Goal: Transaction & Acquisition: Obtain resource

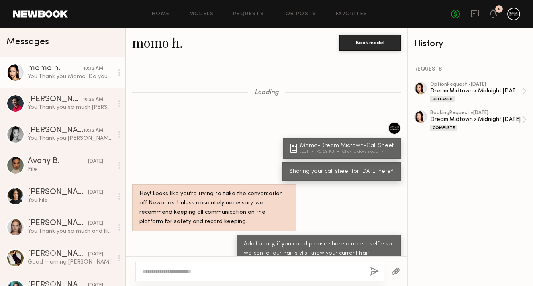
scroll to position [787, 0]
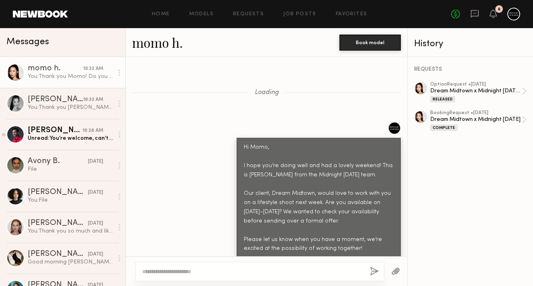
scroll to position [1426, 0]
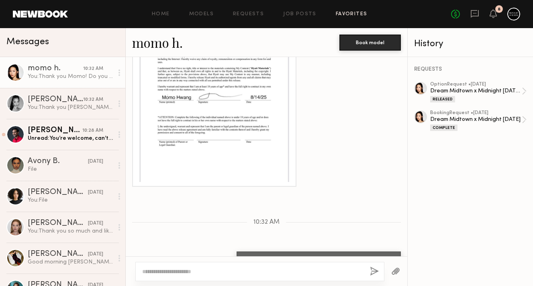
click at [337, 13] on link "Favorites" at bounding box center [352, 14] width 32 height 5
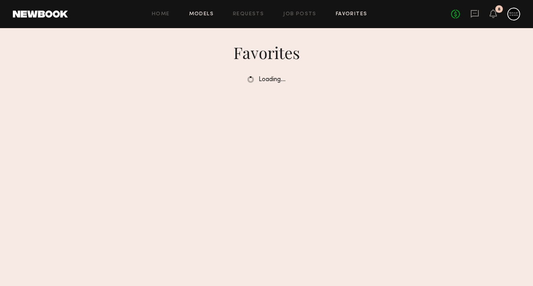
click at [196, 16] on link "Models" at bounding box center [201, 14] width 25 height 5
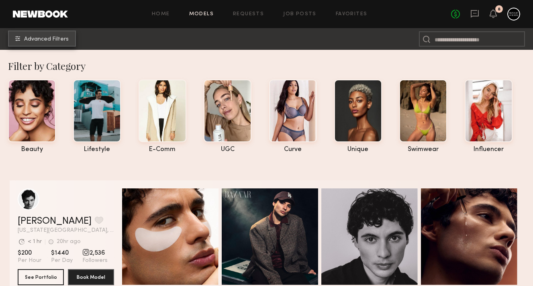
click at [56, 37] on span "Advanced Filters" at bounding box center [46, 40] width 45 height 6
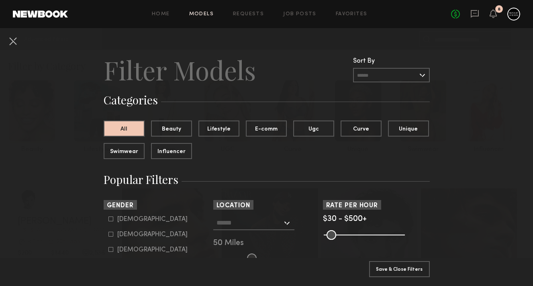
click at [111, 236] on icon at bounding box center [111, 234] width 5 height 5
type input "**"
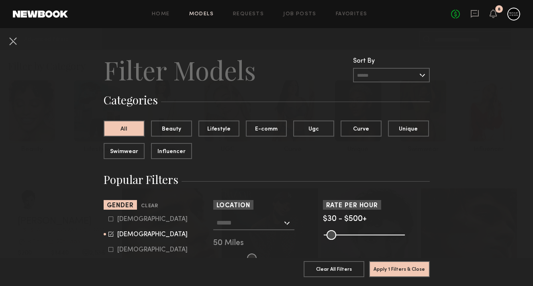
click at [248, 221] on input "text" at bounding box center [250, 223] width 66 height 14
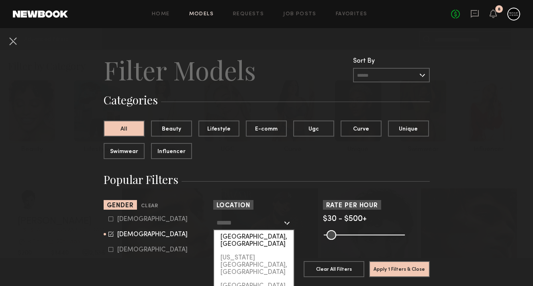
click at [255, 236] on div "[GEOGRAPHIC_DATA], [GEOGRAPHIC_DATA]" at bounding box center [254, 240] width 80 height 21
type input "**********"
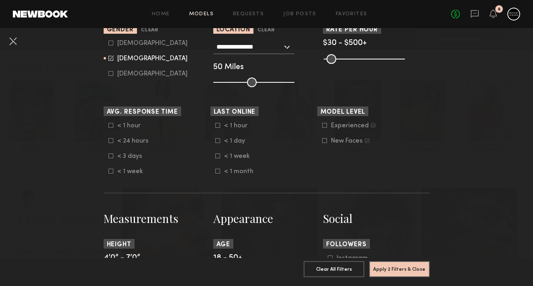
scroll to position [197, 0]
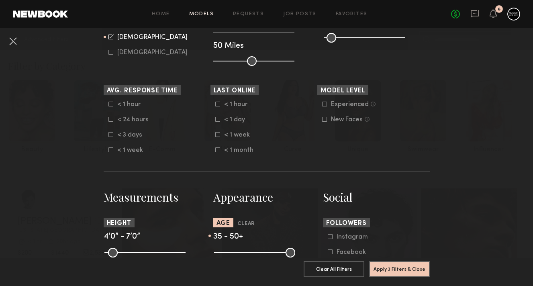
drag, startPoint x: 221, startPoint y: 254, endPoint x: 256, endPoint y: 254, distance: 35.0
type input "**"
click at [256, 254] on input "range" at bounding box center [254, 253] width 81 height 10
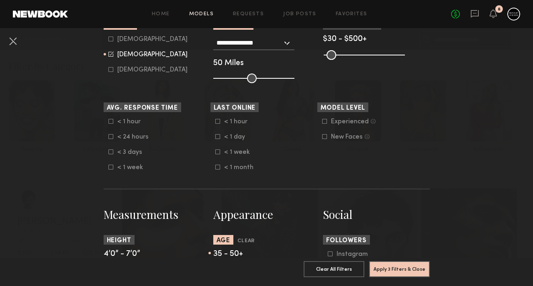
scroll to position [176, 0]
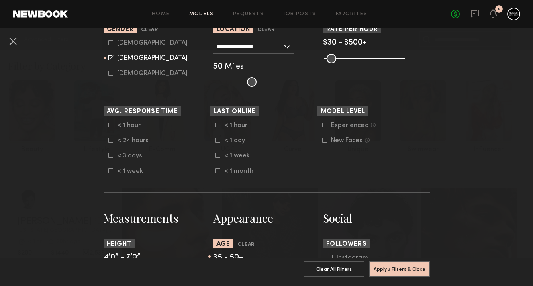
click at [114, 42] on label "Male" at bounding box center [148, 42] width 79 height 5
type input "**"
click at [413, 268] on button "Apply 3 Filters & Close" at bounding box center [399, 269] width 61 height 16
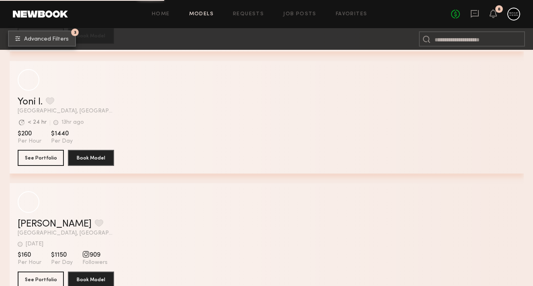
scroll to position [3913, 0]
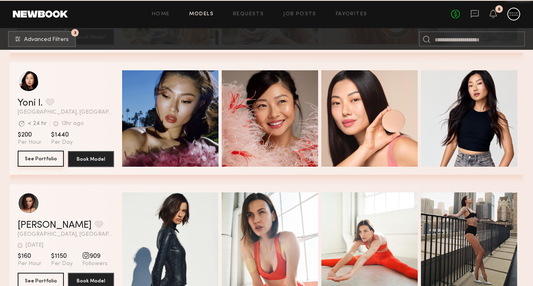
click at [49, 158] on button "See Portfolio" at bounding box center [41, 159] width 46 height 16
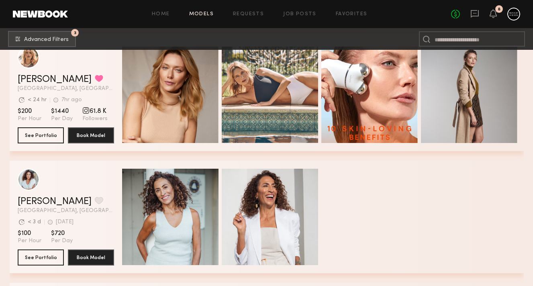
scroll to position [4185, 0]
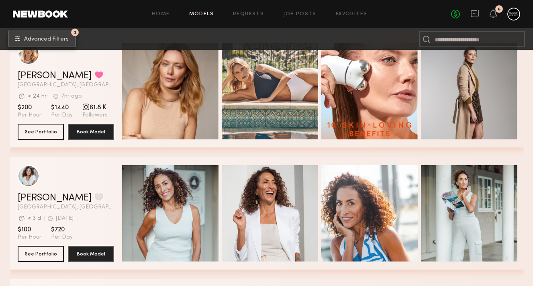
click at [61, 33] on button "3 Advanced Filters" at bounding box center [42, 39] width 68 height 16
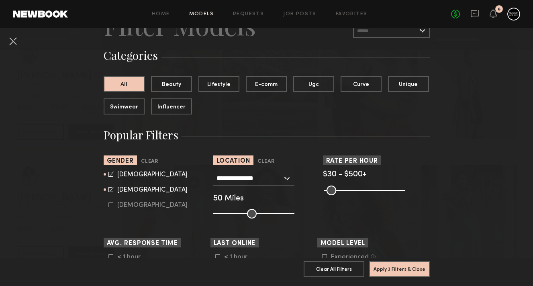
scroll to position [52, 0]
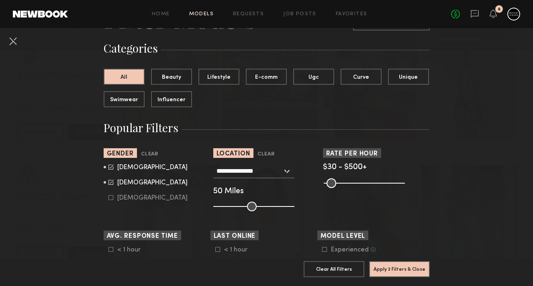
click at [112, 180] on icon at bounding box center [111, 182] width 5 height 5
type input "*"
click at [414, 270] on button "Apply 3 Filters & Close" at bounding box center [399, 269] width 61 height 16
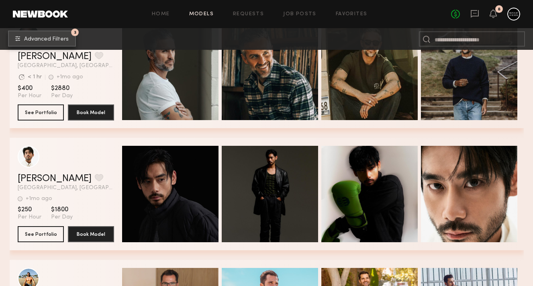
scroll to position [5248, 0]
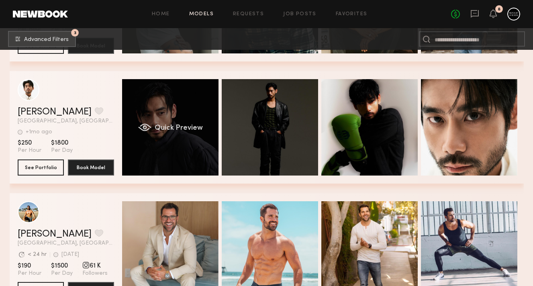
click at [190, 162] on div "Quick Preview" at bounding box center [170, 127] width 96 height 96
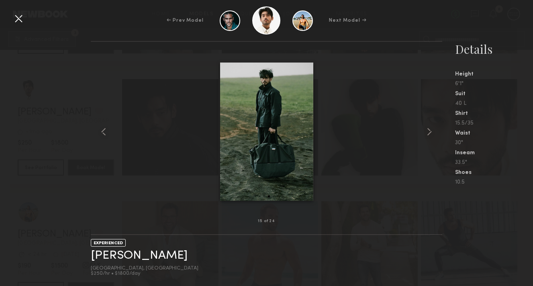
click at [18, 22] on div at bounding box center [18, 18] width 13 height 13
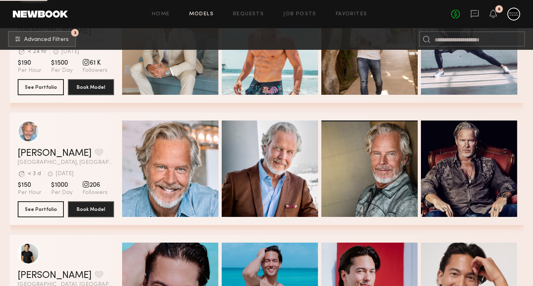
scroll to position [5558, 0]
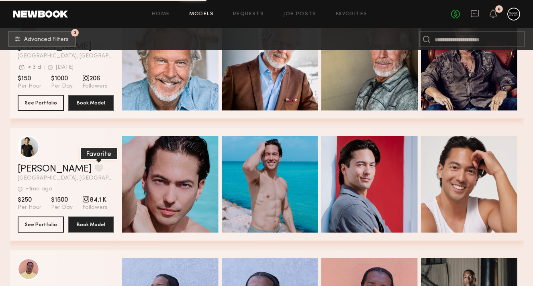
click at [95, 167] on button "grid" at bounding box center [99, 167] width 8 height 7
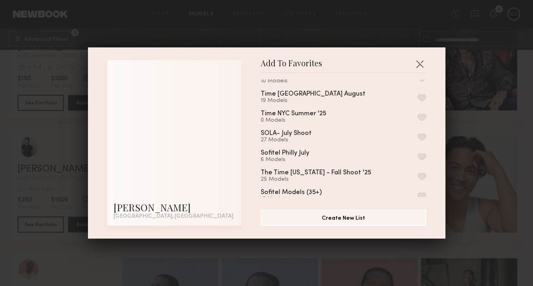
scroll to position [14, 0]
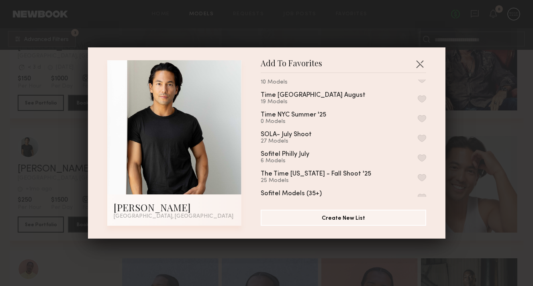
click at [423, 135] on button "button" at bounding box center [422, 138] width 8 height 7
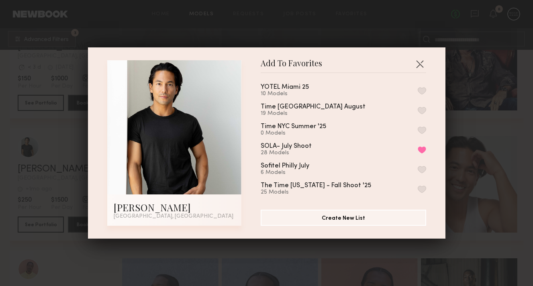
scroll to position [0, 0]
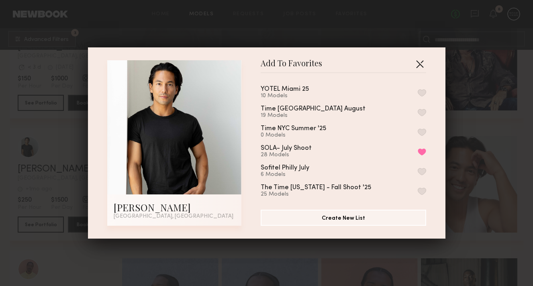
click at [423, 66] on button "button" at bounding box center [420, 63] width 13 height 13
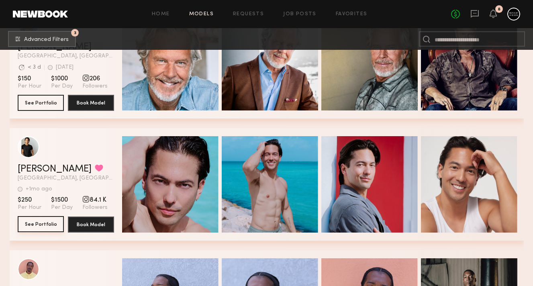
click at [50, 224] on button "See Portfolio" at bounding box center [41, 224] width 46 height 16
click at [95, 171] on button "grid" at bounding box center [99, 167] width 8 height 7
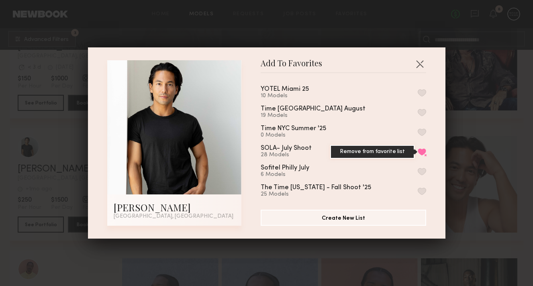
click at [426, 148] on button "Remove from favorite list" at bounding box center [422, 151] width 8 height 7
click at [419, 64] on button "button" at bounding box center [420, 63] width 13 height 13
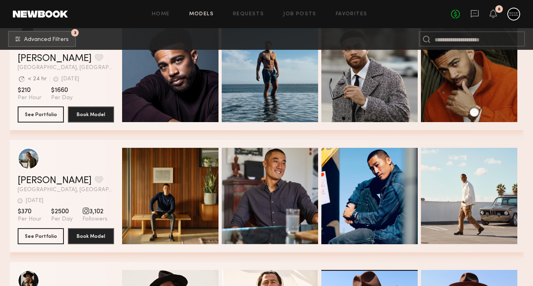
scroll to position [6123, 0]
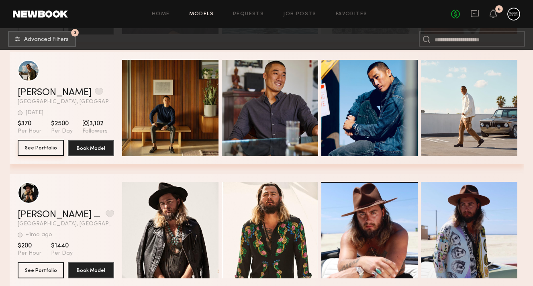
click at [49, 147] on button "See Portfolio" at bounding box center [41, 148] width 46 height 16
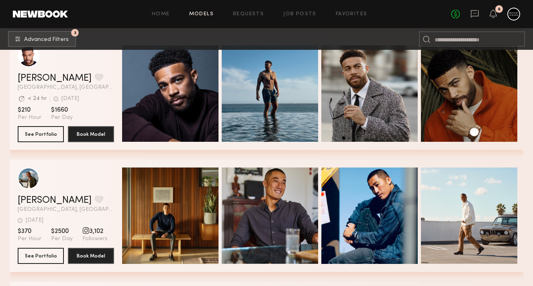
scroll to position [6038, 0]
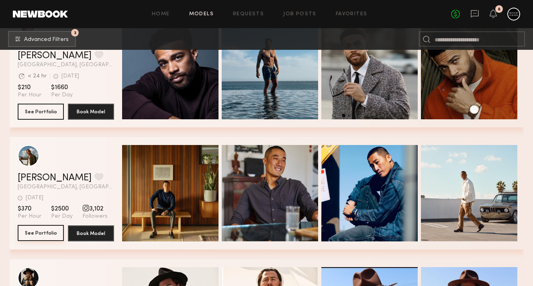
click at [45, 236] on button "See Portfolio" at bounding box center [41, 233] width 46 height 16
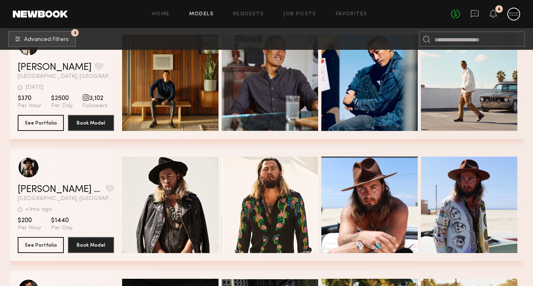
scroll to position [6062, 0]
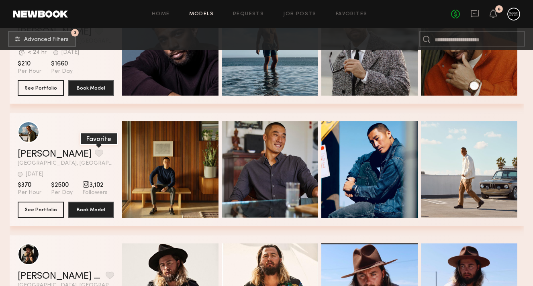
click at [95, 156] on button "grid" at bounding box center [99, 153] width 8 height 7
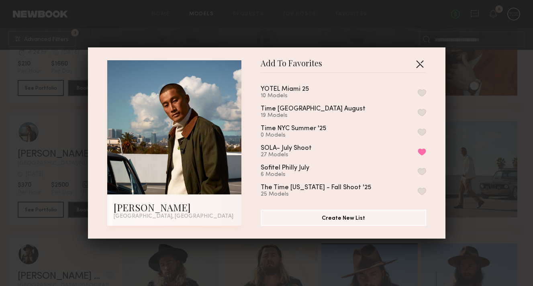
click at [415, 66] on button "button" at bounding box center [420, 63] width 13 height 13
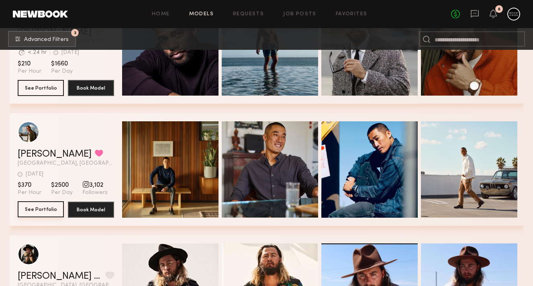
click at [38, 209] on button "See Portfolio" at bounding box center [41, 209] width 46 height 16
click at [37, 40] on span "Advanced Filters" at bounding box center [46, 40] width 45 height 6
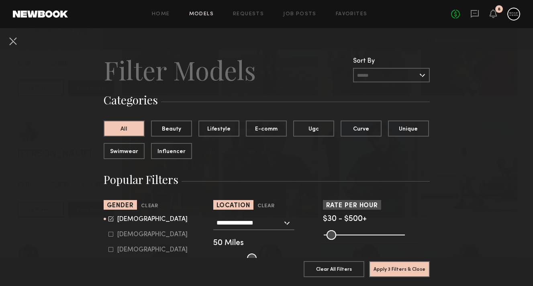
click at [120, 236] on div "Female" at bounding box center [152, 234] width 70 height 5
type input "*"
click at [122, 220] on div "Male" at bounding box center [152, 219] width 70 height 5
type input "**"
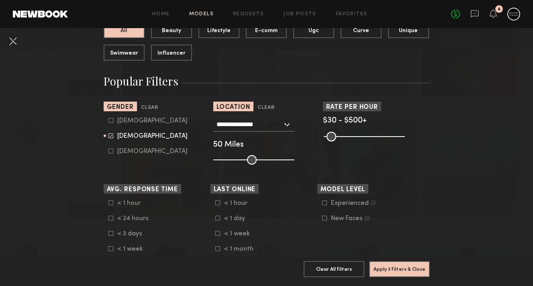
scroll to position [105, 0]
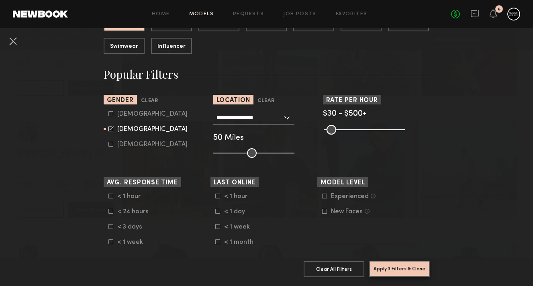
click at [406, 269] on button "Apply 3 Filters & Close" at bounding box center [399, 269] width 61 height 16
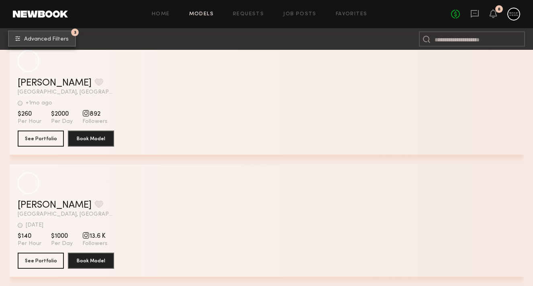
scroll to position [13586, 0]
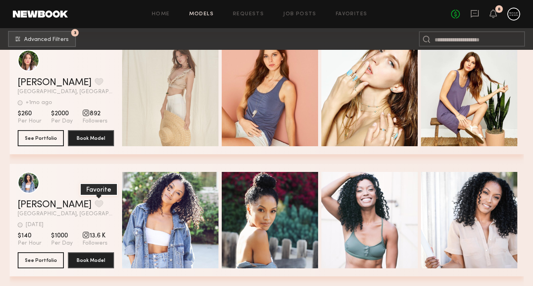
click at [95, 204] on button "grid" at bounding box center [99, 203] width 8 height 7
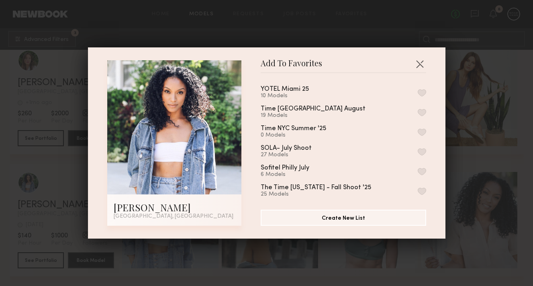
click at [421, 150] on button "button" at bounding box center [422, 151] width 8 height 7
click at [419, 67] on button "button" at bounding box center [420, 63] width 13 height 13
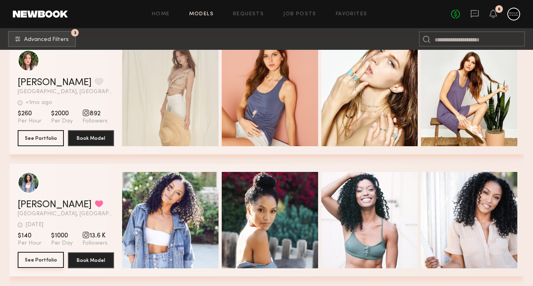
click at [45, 267] on button "See Portfolio" at bounding box center [41, 260] width 46 height 16
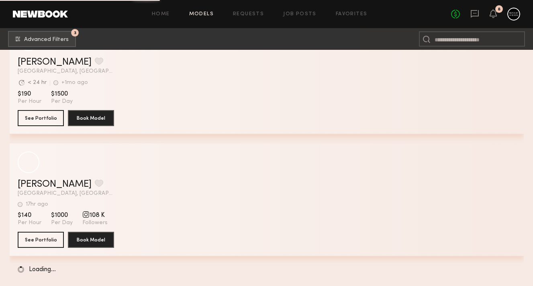
scroll to position [16012, 0]
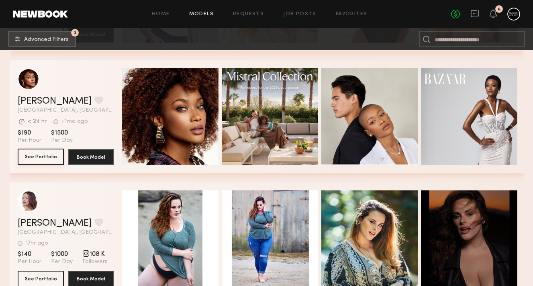
click at [39, 157] on button "See Portfolio" at bounding box center [41, 157] width 46 height 16
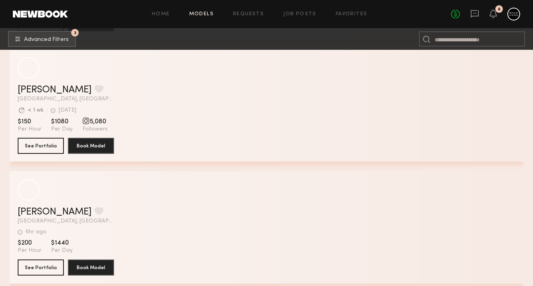
scroll to position [17681, 0]
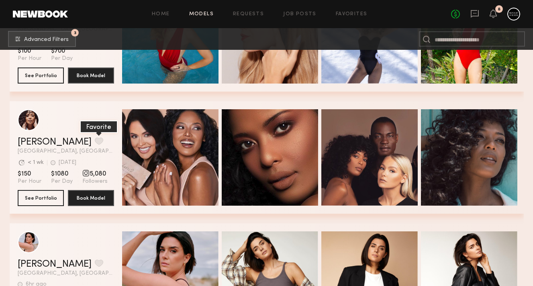
click at [95, 138] on button "grid" at bounding box center [99, 140] width 8 height 7
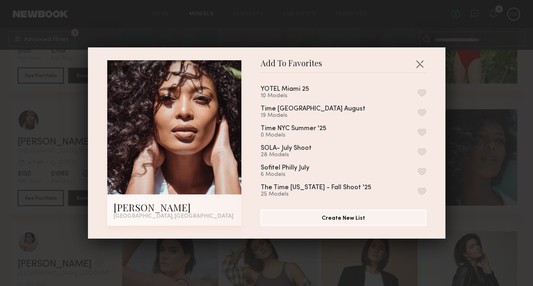
click at [423, 150] on button "button" at bounding box center [422, 151] width 8 height 7
click at [422, 67] on button "button" at bounding box center [420, 63] width 13 height 13
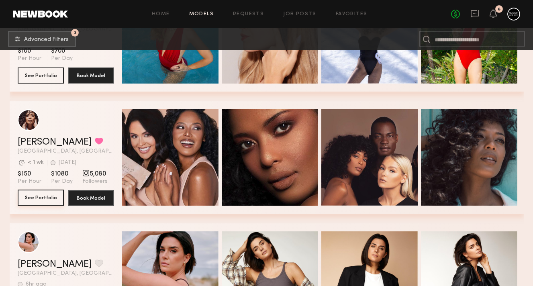
click at [39, 199] on button "See Portfolio" at bounding box center [41, 198] width 46 height 16
click at [95, 137] on button "grid" at bounding box center [99, 140] width 8 height 7
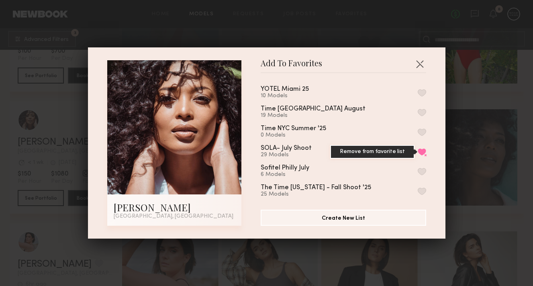
click at [420, 153] on button "Remove from favorite list" at bounding box center [422, 151] width 8 height 7
click at [422, 63] on button "button" at bounding box center [420, 63] width 13 height 13
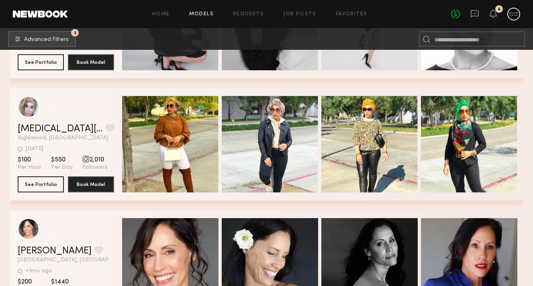
scroll to position [21718, 0]
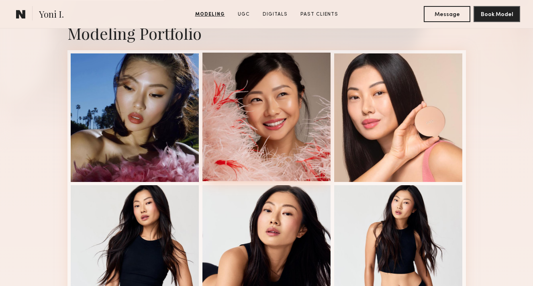
scroll to position [198, 0]
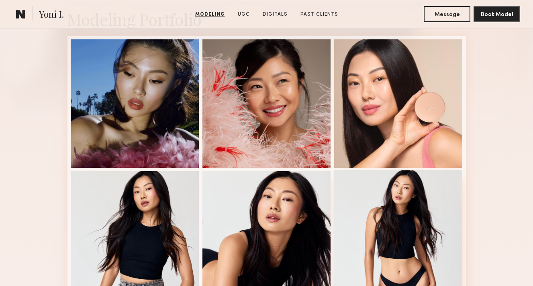
click at [375, 203] on div at bounding box center [398, 234] width 129 height 129
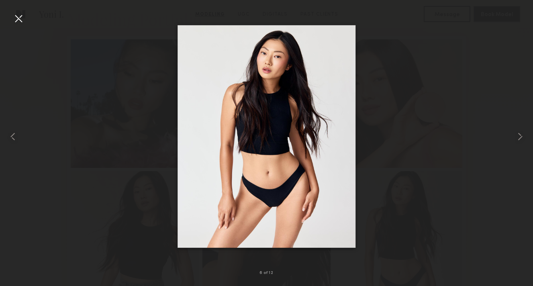
click at [19, 21] on div at bounding box center [18, 18] width 13 height 13
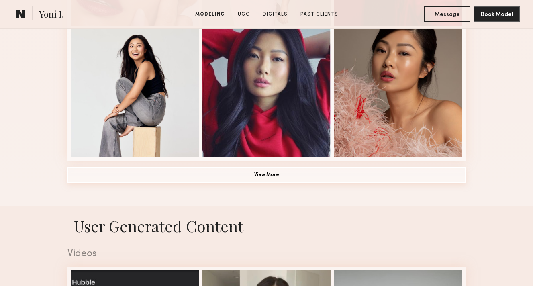
scroll to position [607, 0]
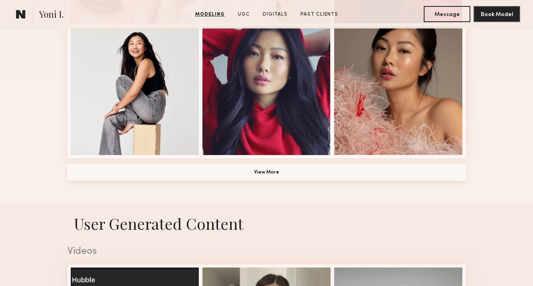
click at [244, 174] on button "View More" at bounding box center [267, 172] width 399 height 16
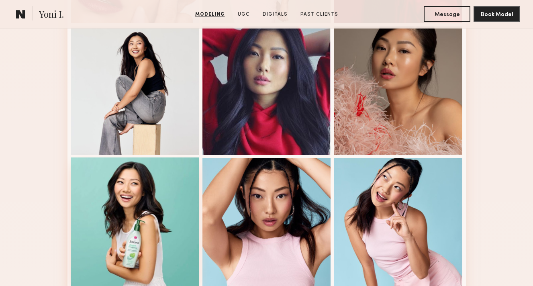
click at [161, 179] on div at bounding box center [135, 222] width 129 height 129
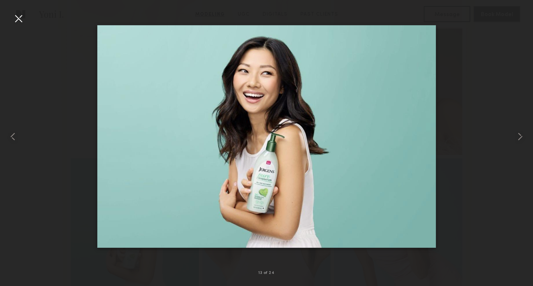
click at [21, 17] on div at bounding box center [18, 18] width 13 height 13
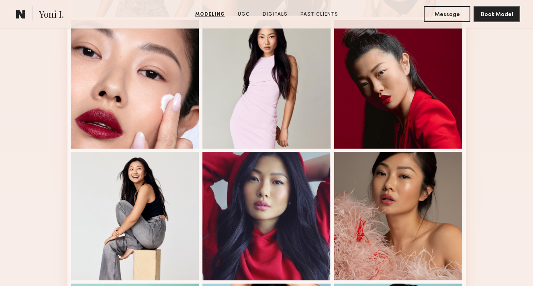
scroll to position [595, 0]
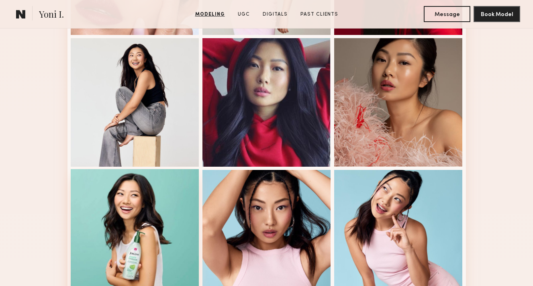
click at [168, 234] on div at bounding box center [135, 233] width 129 height 129
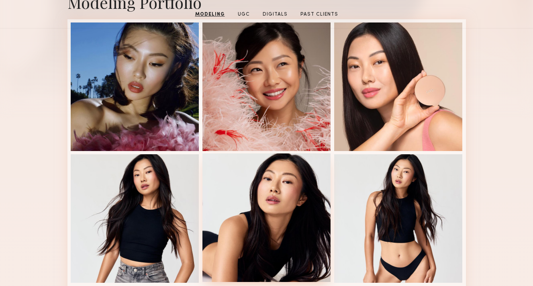
scroll to position [154, 0]
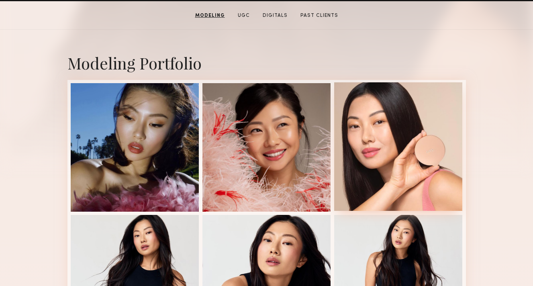
click at [409, 164] on div at bounding box center [398, 146] width 129 height 129
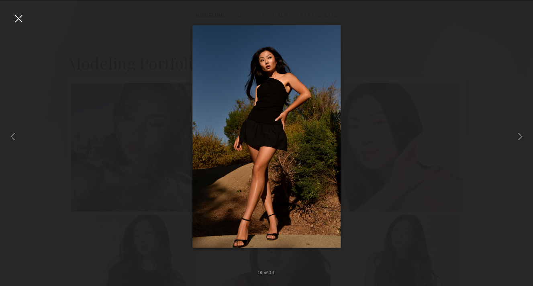
click at [371, 240] on div at bounding box center [266, 137] width 533 height 248
click at [399, 234] on div at bounding box center [266, 137] width 533 height 248
click at [20, 18] on div at bounding box center [18, 18] width 13 height 13
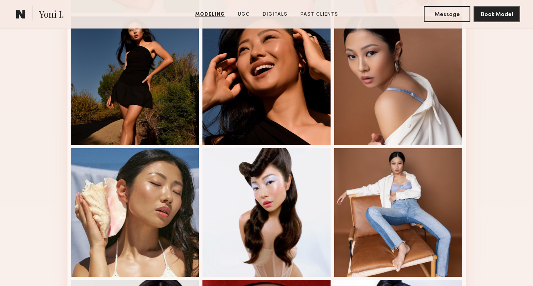
scroll to position [1092, 0]
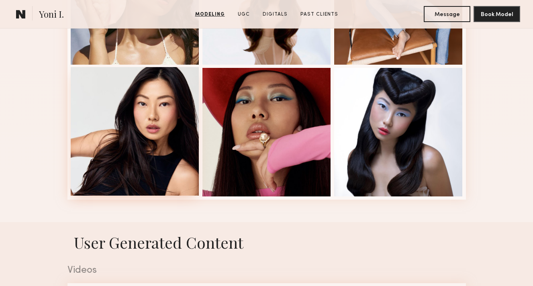
click at [165, 126] on div at bounding box center [135, 131] width 129 height 129
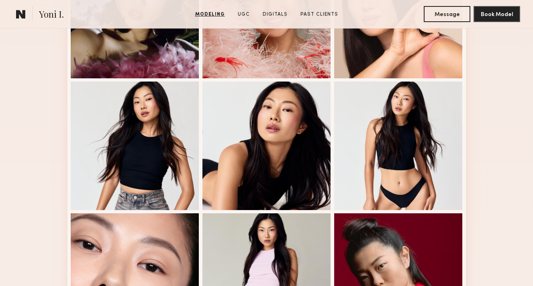
scroll to position [288, 0]
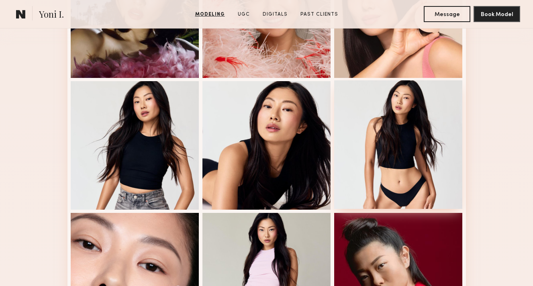
click at [416, 137] on div at bounding box center [398, 144] width 129 height 129
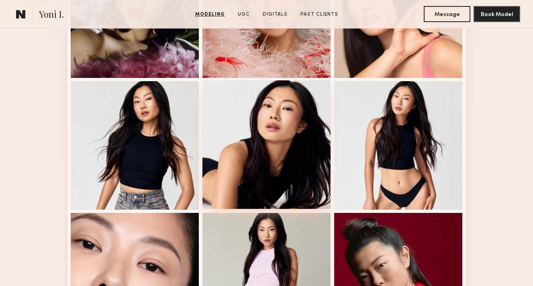
click at [240, 163] on div at bounding box center [267, 144] width 129 height 129
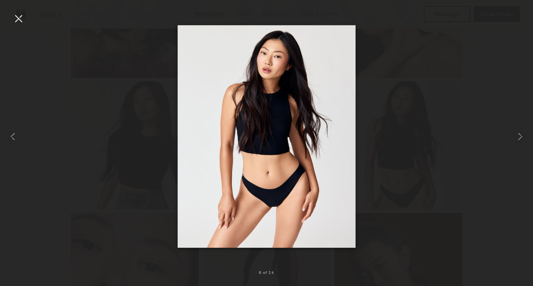
click at [21, 16] on div at bounding box center [18, 18] width 13 height 13
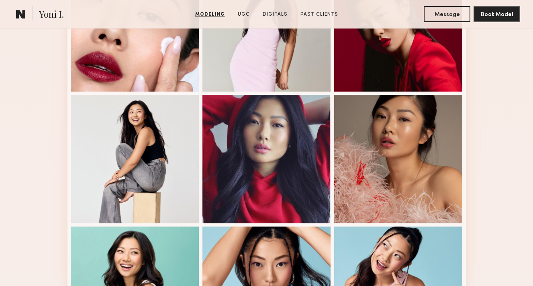
scroll to position [545, 0]
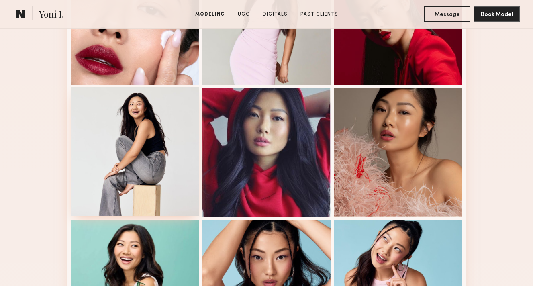
click at [152, 167] on div at bounding box center [135, 151] width 129 height 129
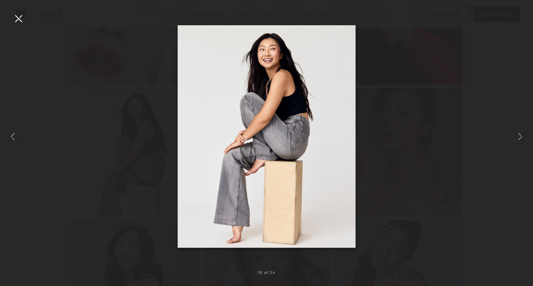
click at [18, 21] on div at bounding box center [18, 18] width 13 height 13
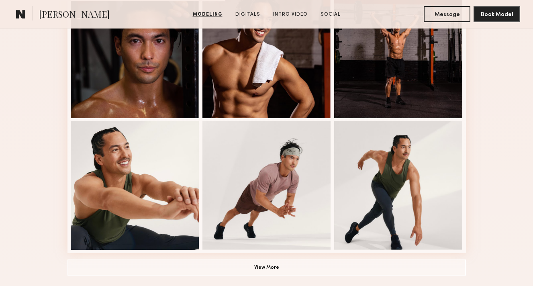
scroll to position [533, 0]
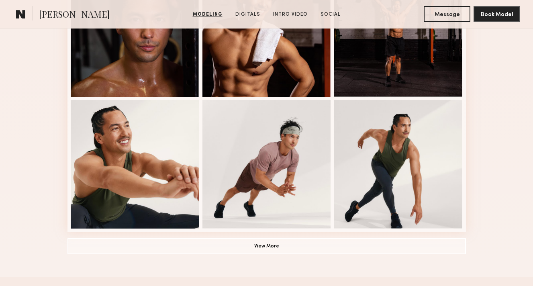
click at [197, 248] on button "View More" at bounding box center [267, 246] width 399 height 16
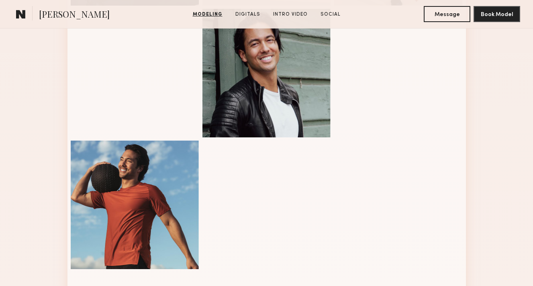
scroll to position [701, 0]
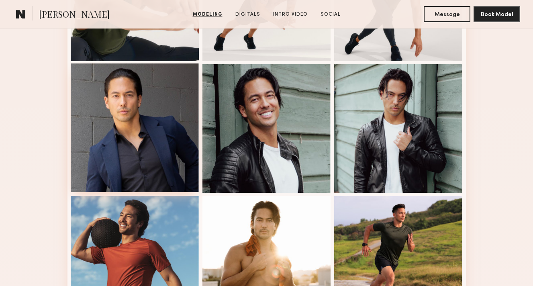
click at [184, 165] on div at bounding box center [135, 128] width 129 height 129
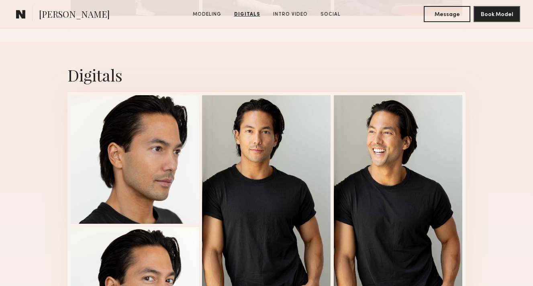
scroll to position [1314, 0]
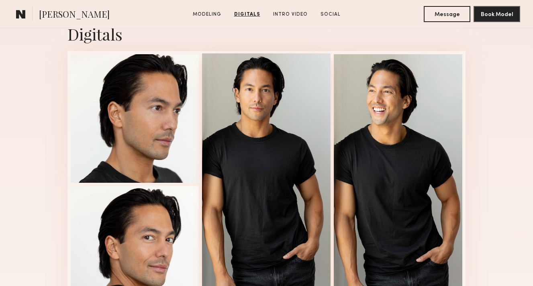
click at [297, 248] on div at bounding box center [266, 183] width 129 height 260
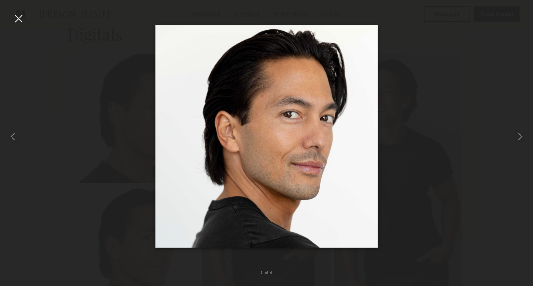
click at [20, 19] on div at bounding box center [18, 18] width 13 height 13
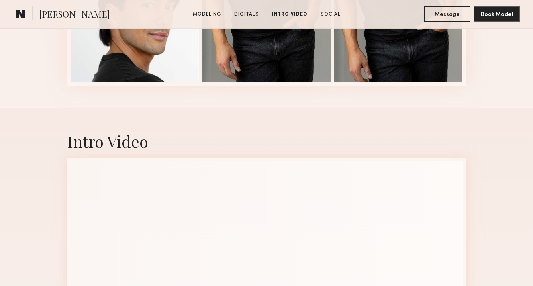
scroll to position [1426, 0]
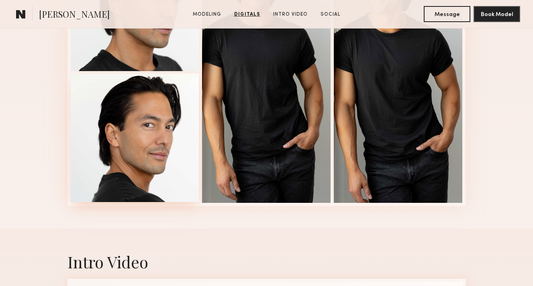
click at [134, 116] on div at bounding box center [135, 138] width 129 height 129
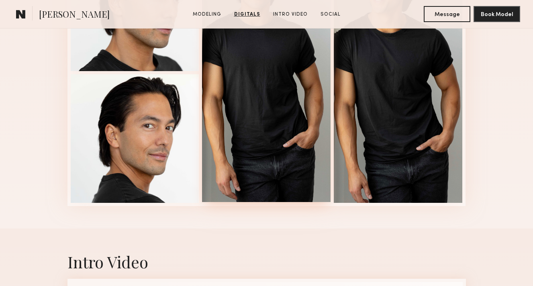
scroll to position [1281, 0]
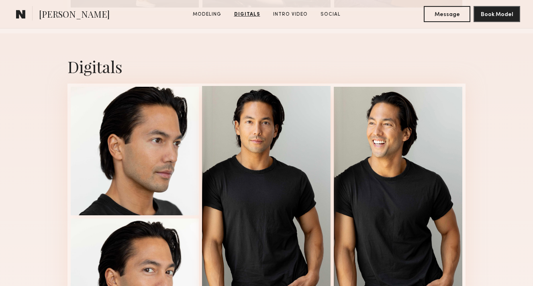
click at [250, 156] on div at bounding box center [266, 216] width 129 height 260
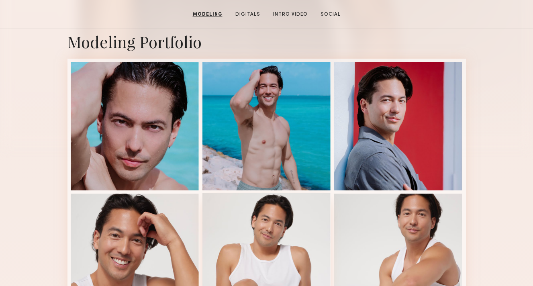
scroll to position [113, 0]
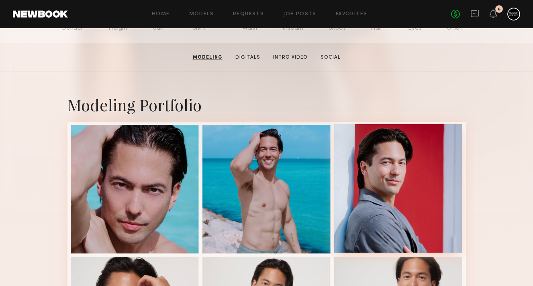
click at [406, 151] on div at bounding box center [398, 188] width 129 height 129
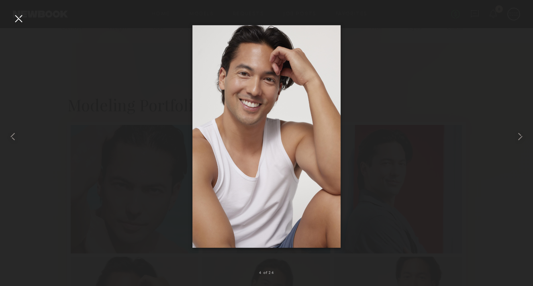
click at [19, 16] on div at bounding box center [18, 18] width 13 height 13
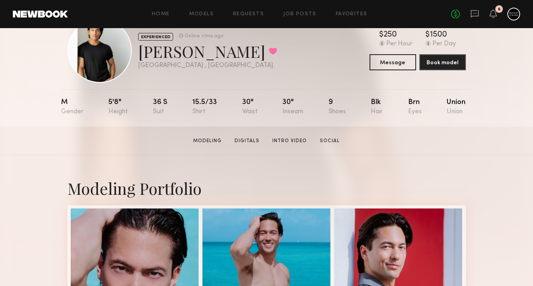
scroll to position [34, 0]
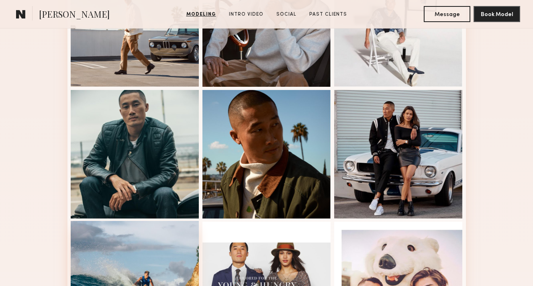
scroll to position [403, 0]
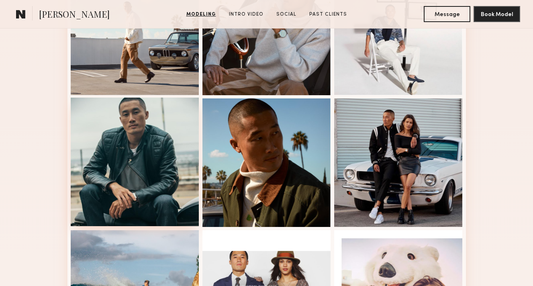
click at [178, 173] on div at bounding box center [135, 162] width 129 height 129
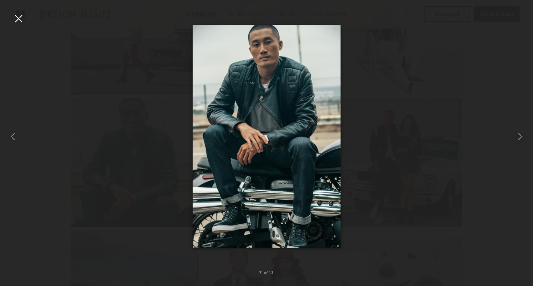
click at [17, 17] on div at bounding box center [18, 18] width 13 height 13
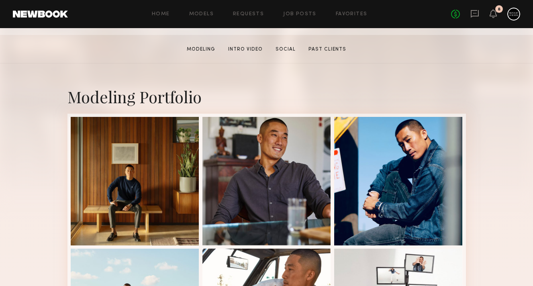
scroll to position [166, 0]
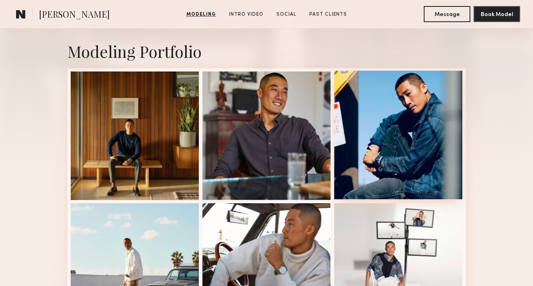
click at [396, 139] on div at bounding box center [398, 135] width 129 height 129
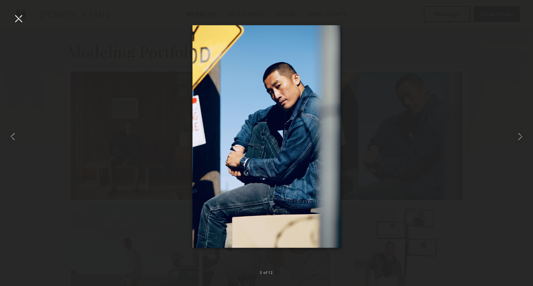
click at [13, 18] on div at bounding box center [18, 18] width 13 height 13
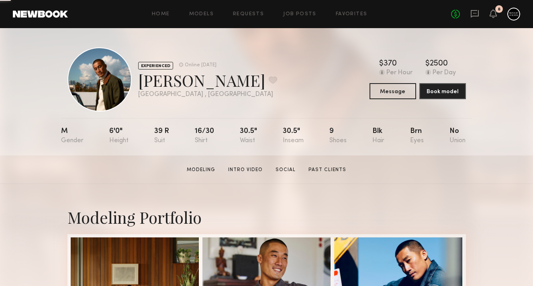
scroll to position [125, 0]
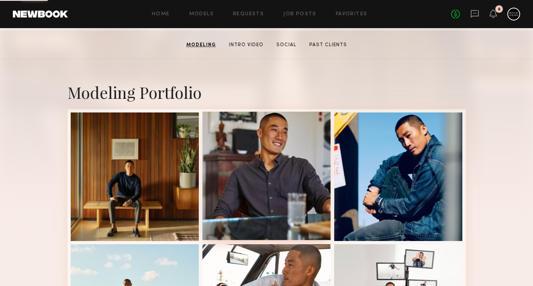
click at [265, 221] on div at bounding box center [267, 176] width 129 height 129
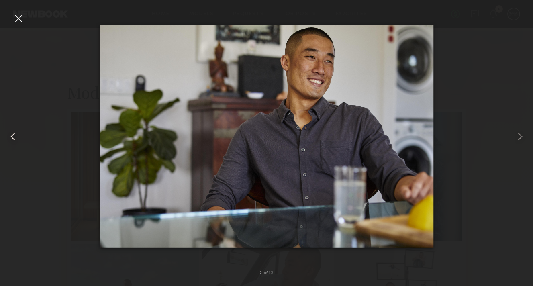
click at [11, 19] on div at bounding box center [10, 137] width 21 height 248
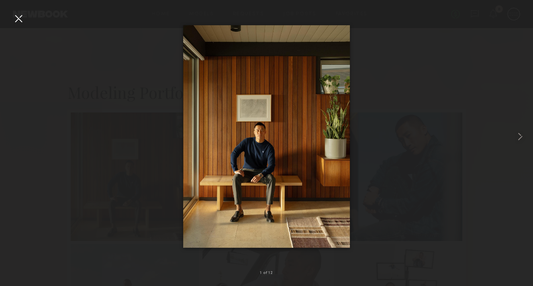
click at [10, 18] on div at bounding box center [266, 137] width 533 height 248
click at [18, 22] on div at bounding box center [18, 18] width 13 height 13
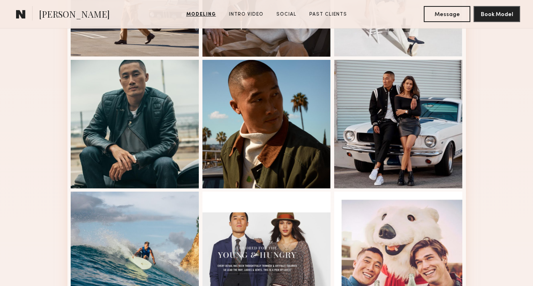
scroll to position [440, 0]
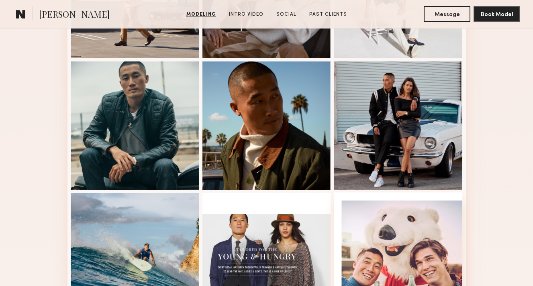
click at [396, 242] on div at bounding box center [398, 257] width 129 height 129
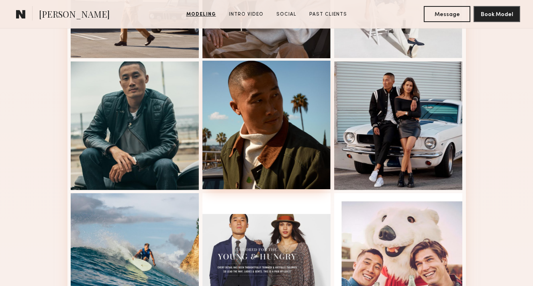
click at [304, 181] on div at bounding box center [267, 125] width 129 height 129
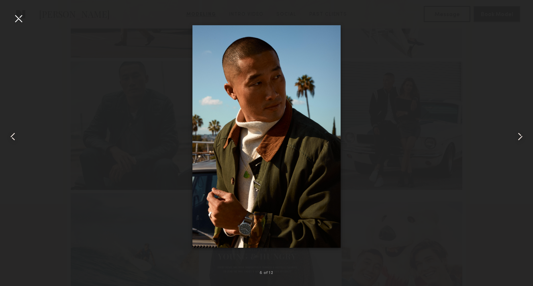
click at [399, 158] on div at bounding box center [266, 137] width 533 height 248
click at [22, 15] on div at bounding box center [18, 18] width 13 height 13
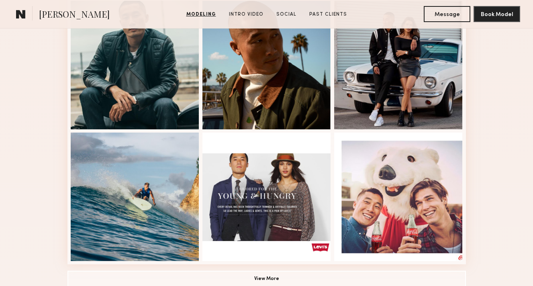
scroll to position [598, 0]
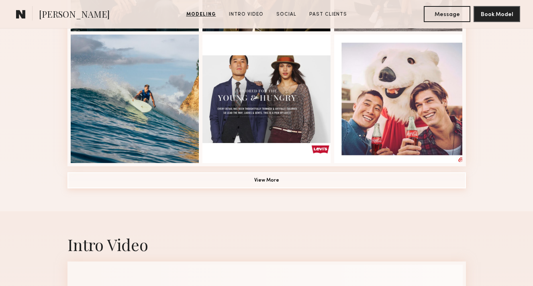
click at [270, 179] on button "View More" at bounding box center [267, 180] width 399 height 16
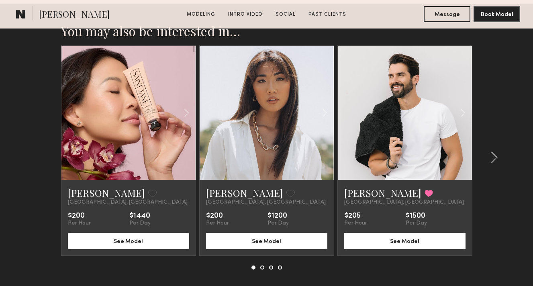
scroll to position [1812, 0]
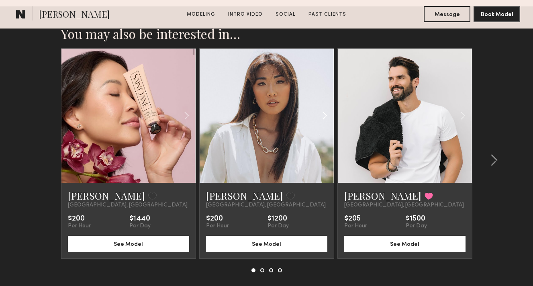
click at [326, 117] on common-icon at bounding box center [325, 115] width 12 height 15
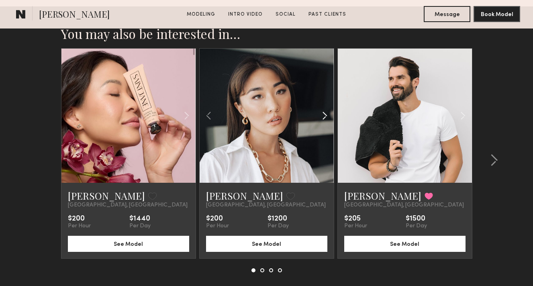
click at [326, 117] on common-icon at bounding box center [325, 115] width 12 height 15
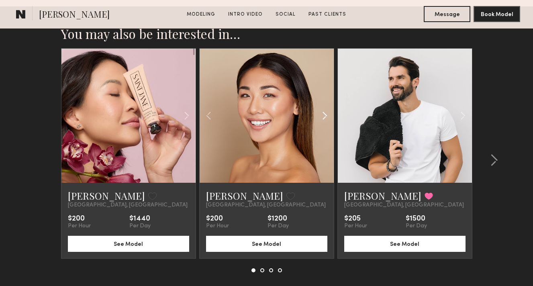
click at [326, 117] on common-icon at bounding box center [325, 115] width 12 height 15
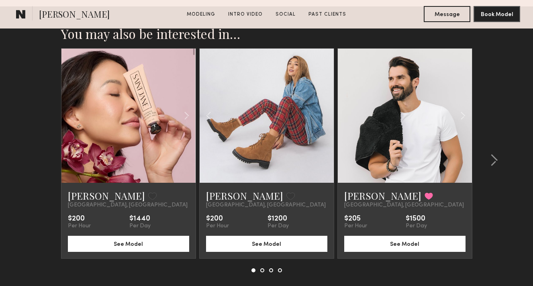
click at [326, 117] on div at bounding box center [267, 116] width 134 height 134
click at [287, 197] on button at bounding box center [291, 196] width 8 height 7
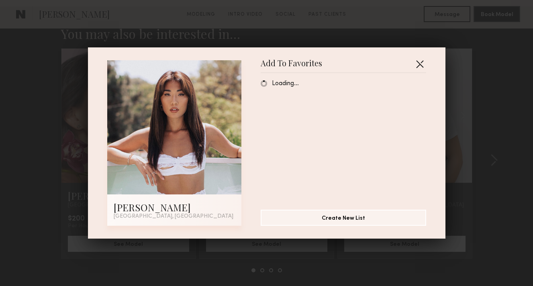
click at [418, 64] on button "button" at bounding box center [420, 63] width 13 height 13
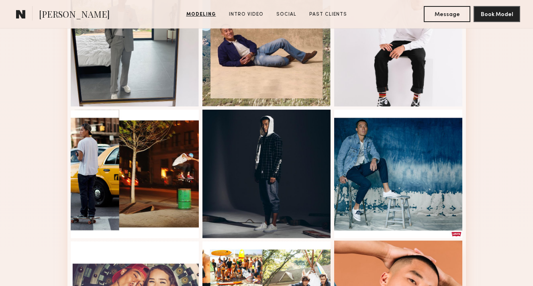
scroll to position [921, 0]
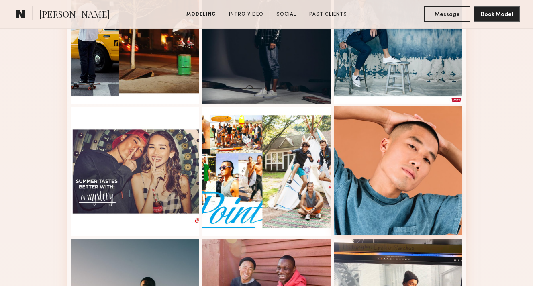
click at [373, 188] on div at bounding box center [398, 171] width 129 height 129
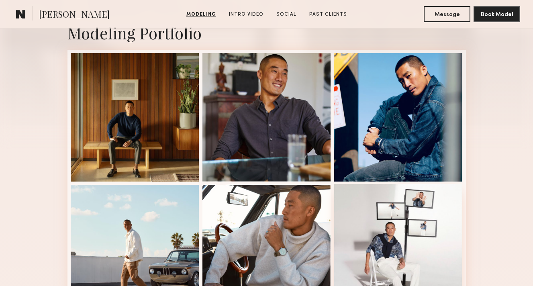
scroll to position [186, 0]
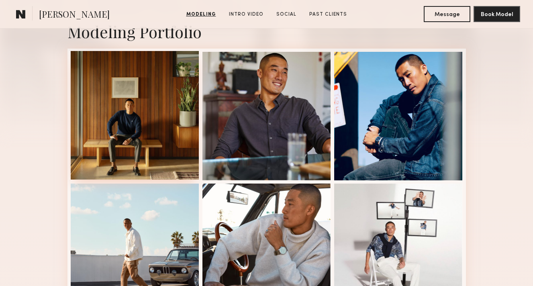
click at [174, 112] on div at bounding box center [135, 115] width 129 height 129
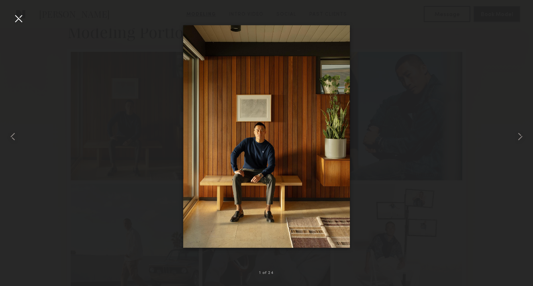
click at [23, 20] on div at bounding box center [18, 18] width 13 height 13
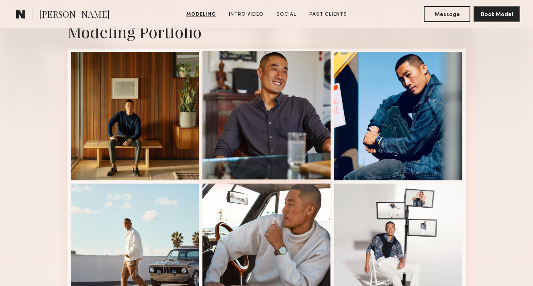
click at [243, 88] on div at bounding box center [267, 115] width 129 height 129
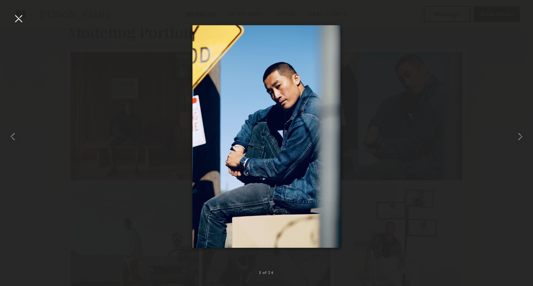
click at [24, 16] on div at bounding box center [18, 18] width 13 height 13
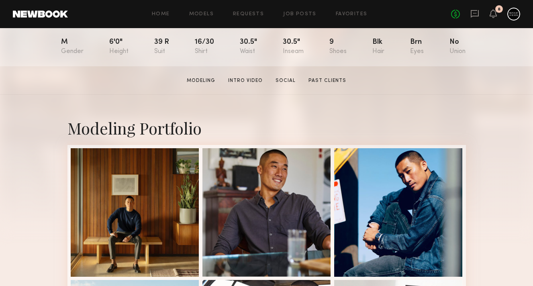
scroll to position [128, 0]
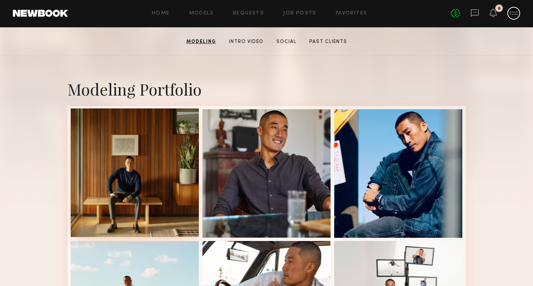
click at [138, 171] on div at bounding box center [135, 173] width 129 height 129
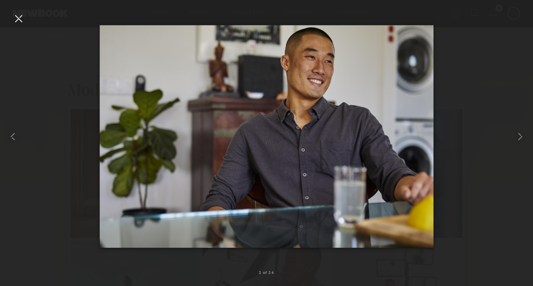
click at [20, 13] on div at bounding box center [18, 18] width 13 height 13
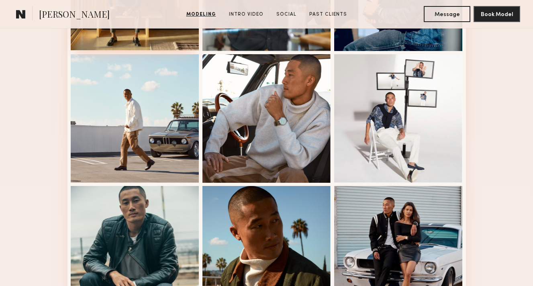
scroll to position [344, 0]
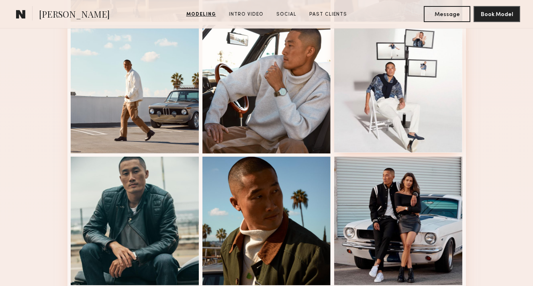
click at [391, 100] on div at bounding box center [398, 88] width 129 height 129
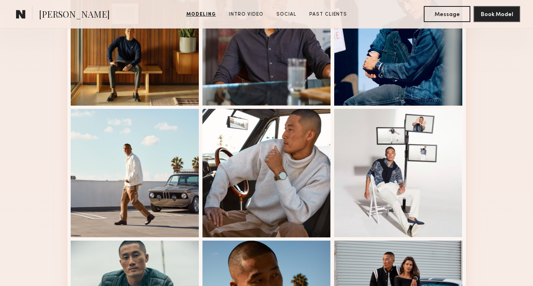
scroll to position [257, 0]
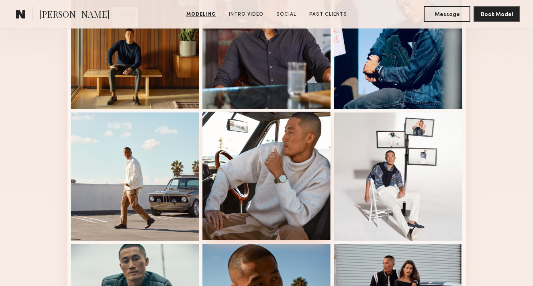
click at [248, 209] on div at bounding box center [267, 176] width 129 height 129
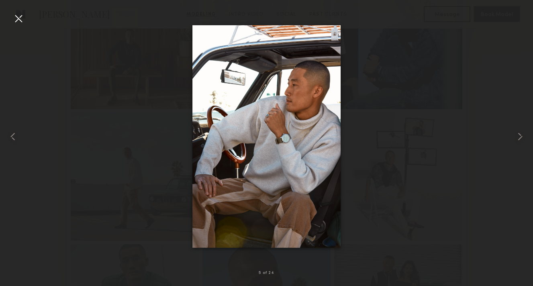
click at [19, 16] on div at bounding box center [18, 18] width 13 height 13
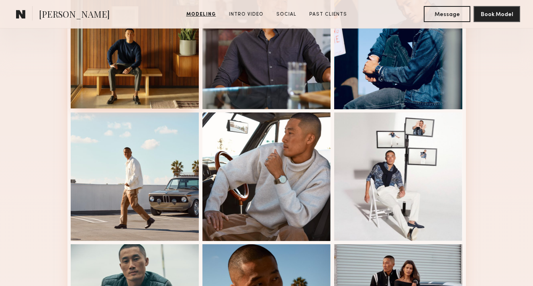
scroll to position [0, 0]
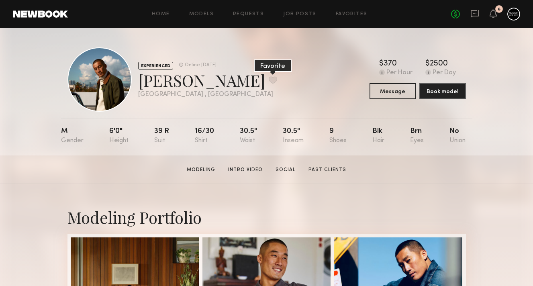
click at [269, 78] on button at bounding box center [273, 79] width 8 height 7
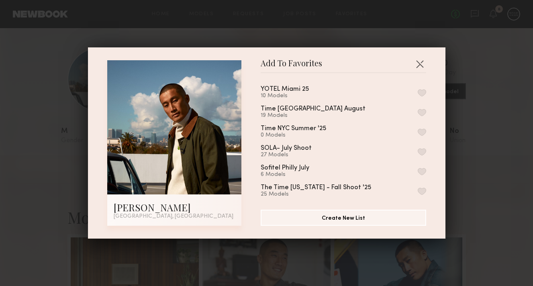
scroll to position [19, 0]
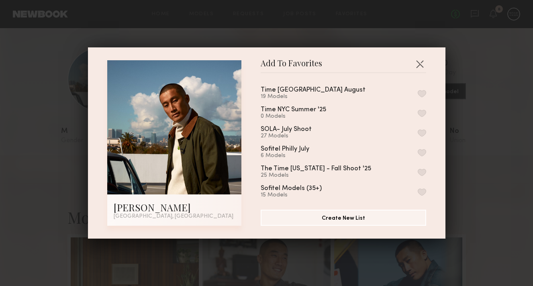
click at [422, 131] on button "button" at bounding box center [422, 132] width 8 height 7
click at [421, 61] on button "button" at bounding box center [420, 63] width 13 height 13
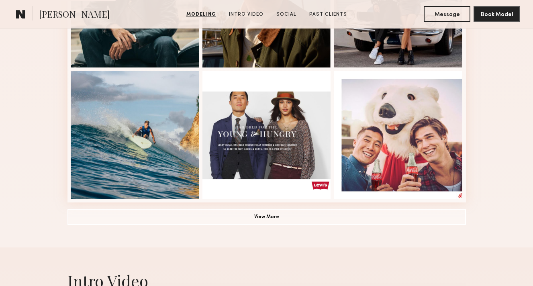
scroll to position [559, 0]
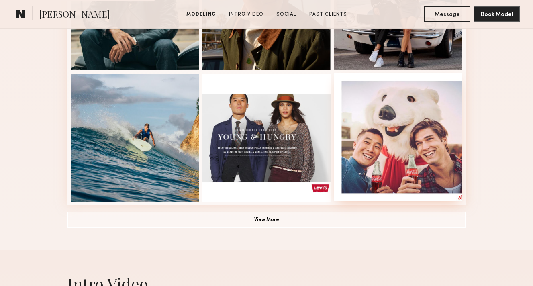
click at [398, 185] on div at bounding box center [398, 137] width 129 height 129
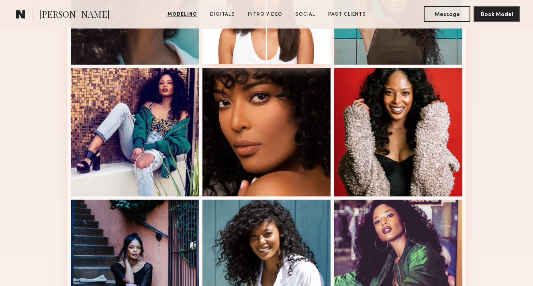
scroll to position [520, 0]
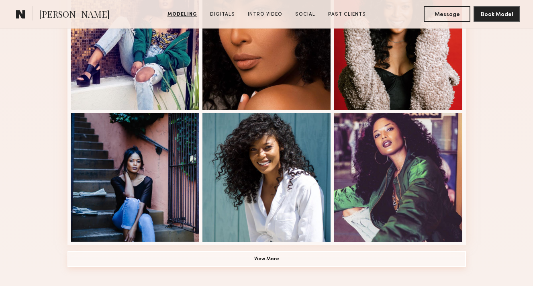
click at [275, 265] on button "View More" at bounding box center [267, 259] width 399 height 16
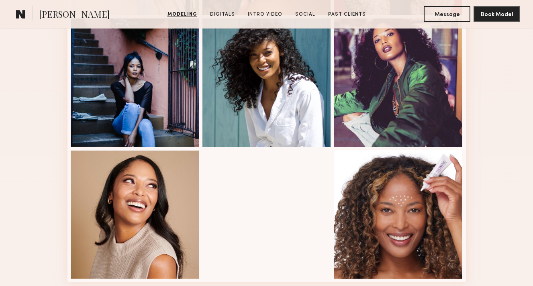
scroll to position [621, 0]
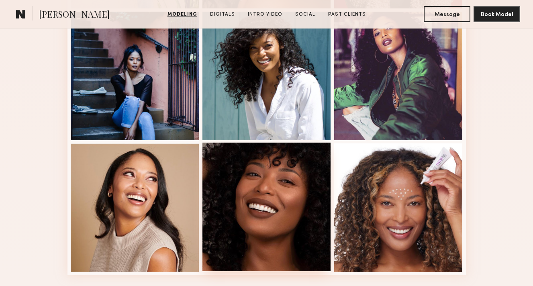
click at [271, 250] on div at bounding box center [267, 207] width 129 height 129
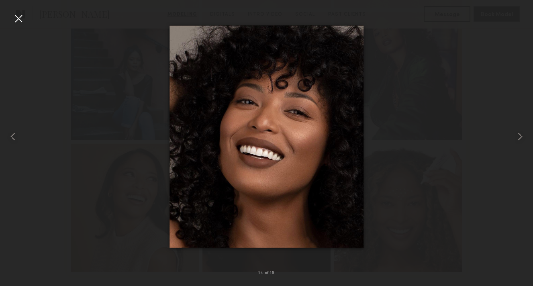
click at [14, 16] on div at bounding box center [18, 18] width 13 height 13
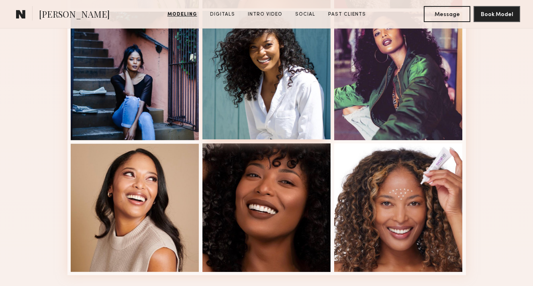
click at [225, 106] on div at bounding box center [267, 75] width 129 height 129
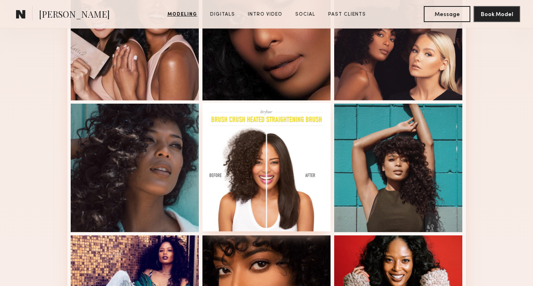
scroll to position [276, 0]
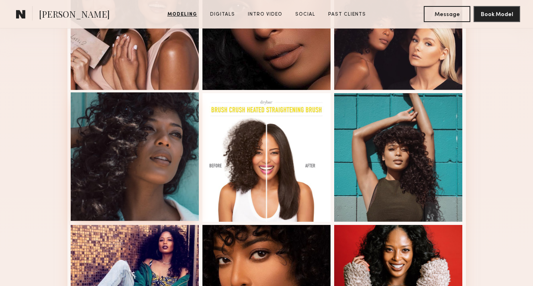
click at [147, 166] on div at bounding box center [135, 156] width 129 height 129
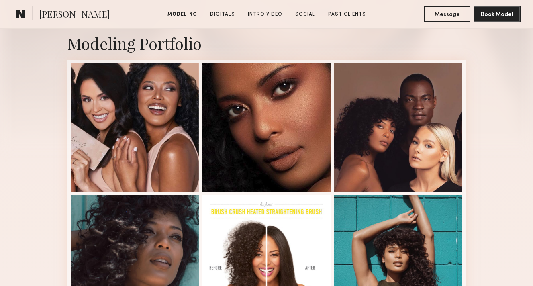
scroll to position [176, 0]
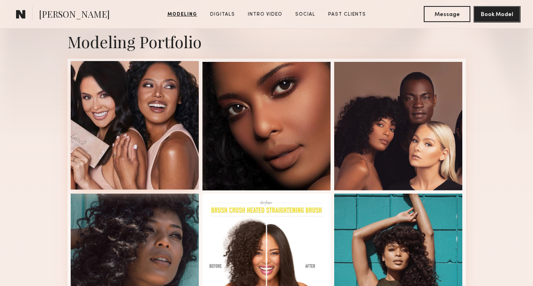
click at [176, 127] on div at bounding box center [135, 125] width 129 height 129
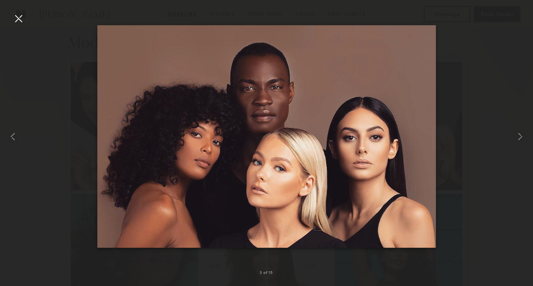
click at [12, 17] on div at bounding box center [18, 18] width 13 height 13
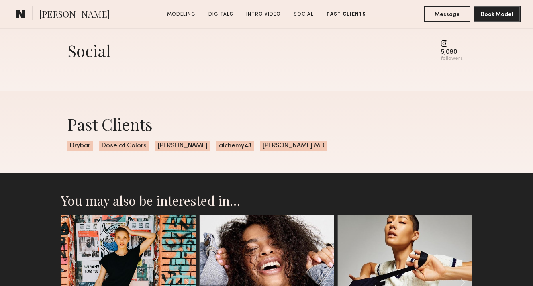
scroll to position [1463, 0]
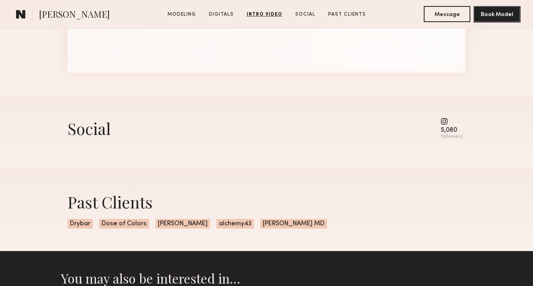
click at [169, 143] on div "Social 5,080 followers" at bounding box center [267, 132] width 399 height 74
click at [88, 121] on div "Social" at bounding box center [89, 128] width 43 height 21
click at [462, 133] on div "5,080 followers" at bounding box center [452, 129] width 22 height 22
click at [447, 120] on common-icon at bounding box center [452, 121] width 22 height 7
click at [450, 135] on div "followers" at bounding box center [452, 137] width 22 height 6
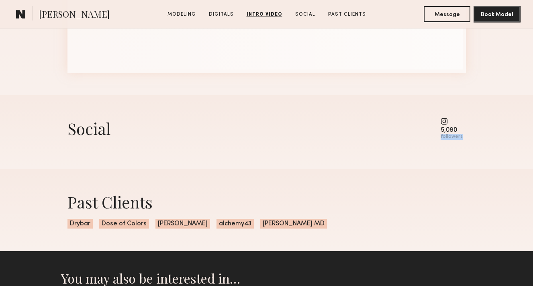
click at [450, 135] on div "followers" at bounding box center [452, 137] width 22 height 6
click at [198, 146] on div "Social 5,080 followers" at bounding box center [267, 132] width 399 height 74
click at [97, 129] on div "Social" at bounding box center [89, 128] width 43 height 21
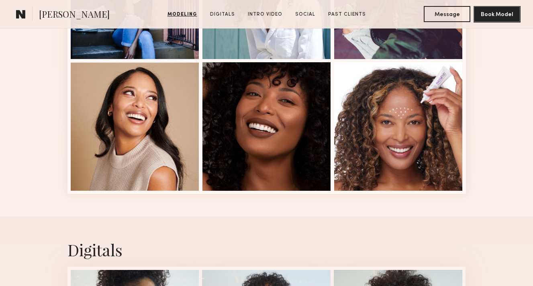
scroll to position [615, 0]
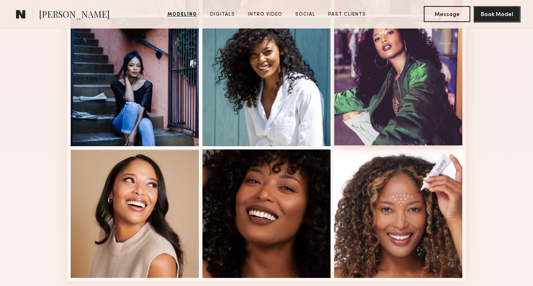
click at [383, 125] on div at bounding box center [398, 81] width 129 height 129
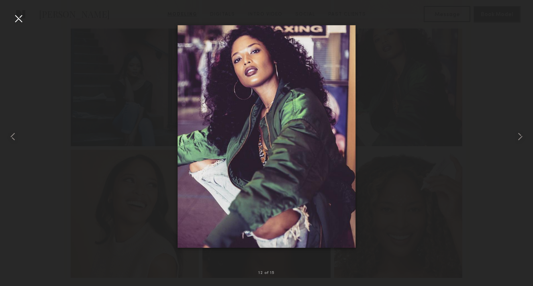
click at [18, 18] on div at bounding box center [18, 18] width 13 height 13
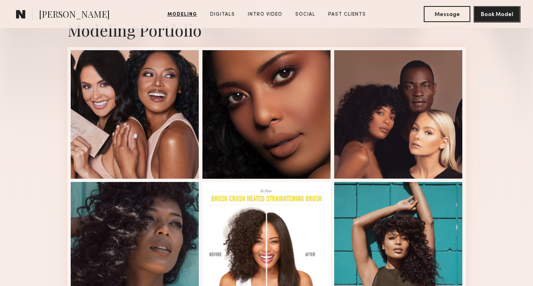
scroll to position [162, 0]
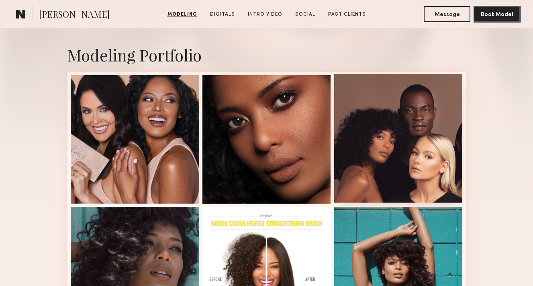
click at [384, 150] on div at bounding box center [398, 138] width 129 height 129
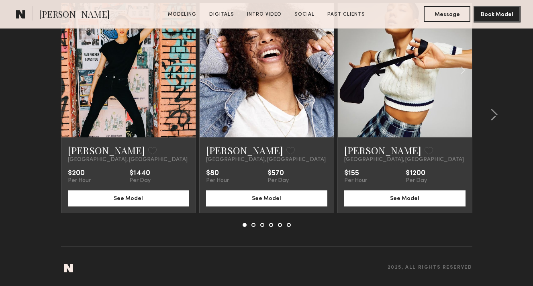
scroll to position [1742, 0]
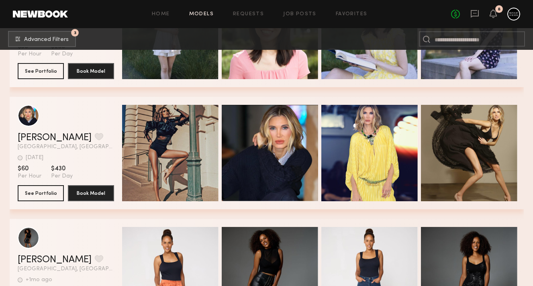
scroll to position [21718, 0]
click at [345, 14] on link "Favorites" at bounding box center [352, 14] width 32 height 5
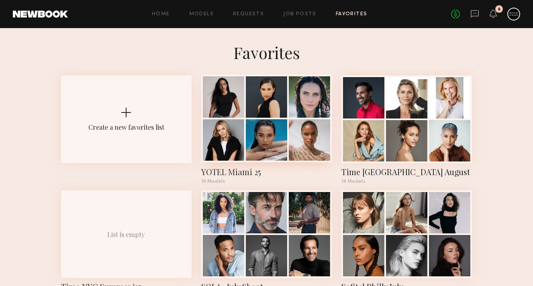
click at [230, 107] on div at bounding box center [223, 96] width 41 height 41
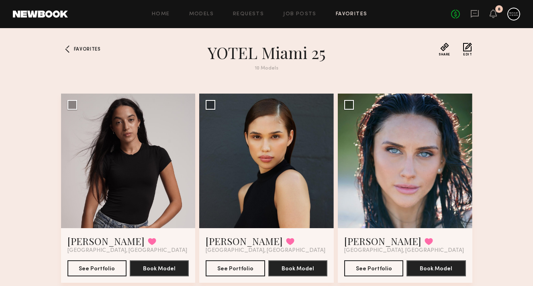
click at [94, 46] on div "Favorites" at bounding box center [79, 62] width 36 height 38
click at [90, 50] on span "Favorites" at bounding box center [87, 49] width 27 height 5
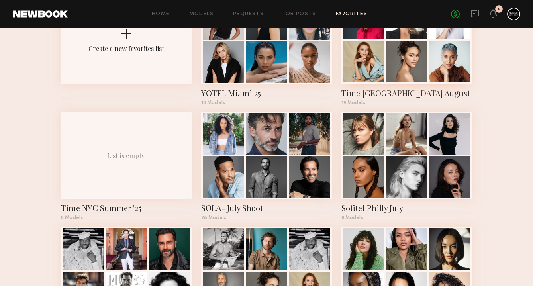
scroll to position [79, 0]
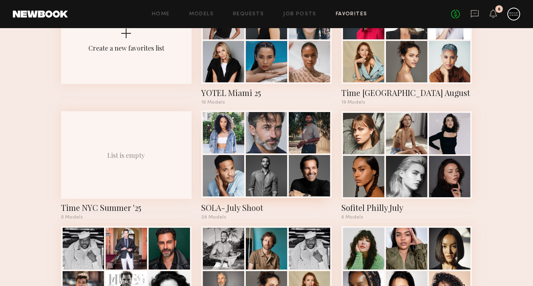
click at [312, 135] on div at bounding box center [309, 132] width 41 height 41
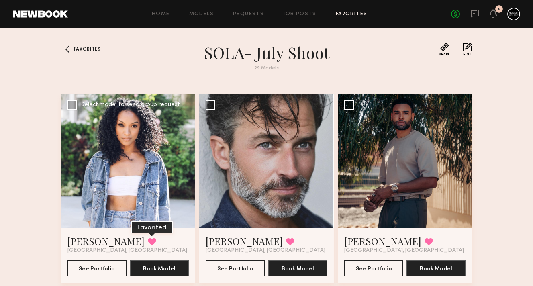
click at [148, 244] on button at bounding box center [152, 241] width 8 height 7
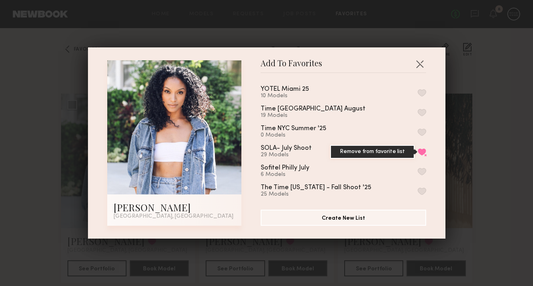
click at [422, 151] on button "Remove from favorite list" at bounding box center [422, 151] width 8 height 7
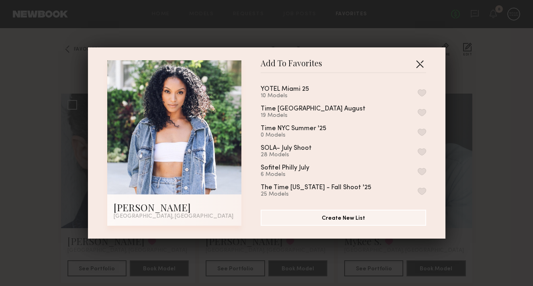
click at [421, 66] on button "button" at bounding box center [420, 63] width 13 height 13
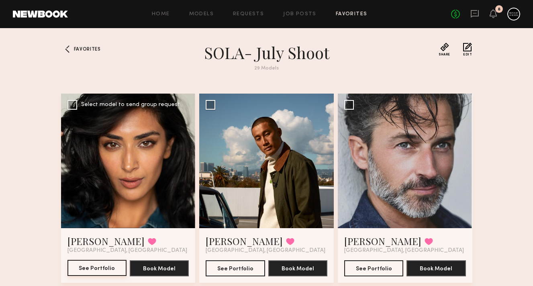
click at [109, 269] on button "See Portfolio" at bounding box center [97, 268] width 59 height 16
click at [91, 270] on button "See Portfolio" at bounding box center [97, 268] width 59 height 16
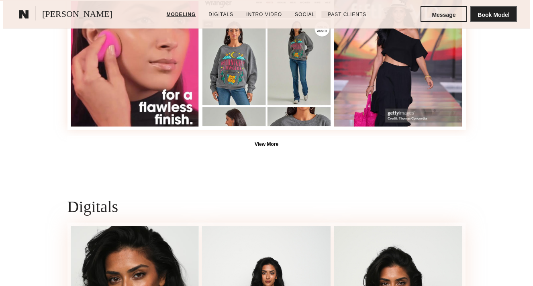
scroll to position [531, 0]
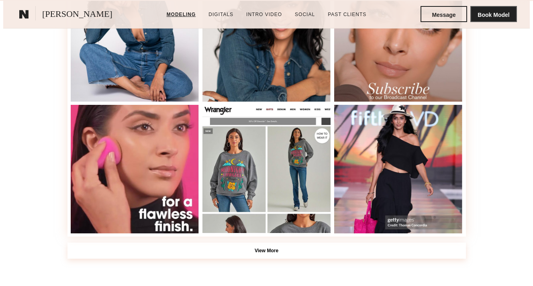
click at [173, 250] on button "View More" at bounding box center [267, 251] width 399 height 16
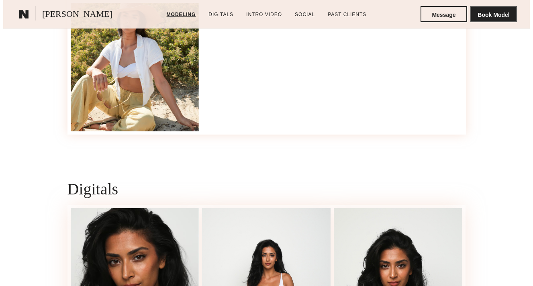
scroll to position [920, 0]
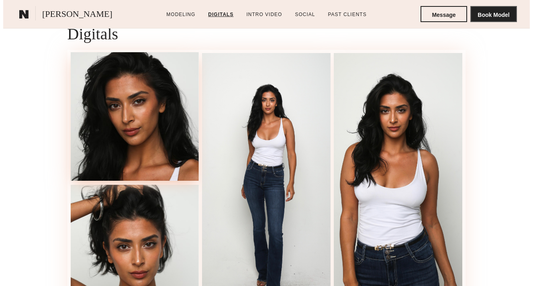
click at [169, 131] on div at bounding box center [135, 116] width 129 height 129
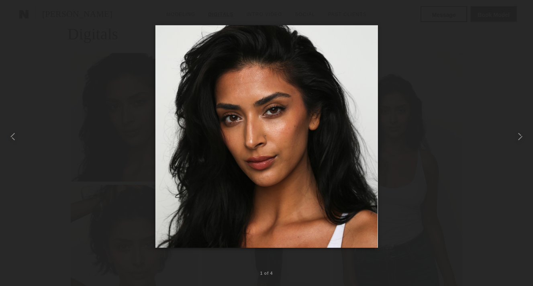
click at [17, 23] on div at bounding box center [18, 18] width 13 height 13
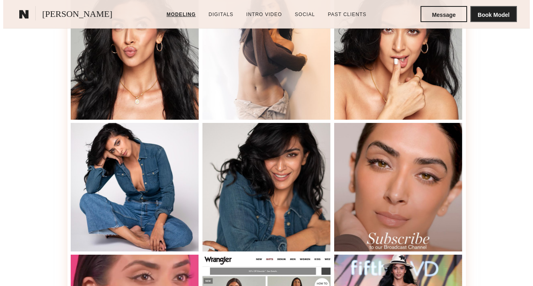
scroll to position [401, 0]
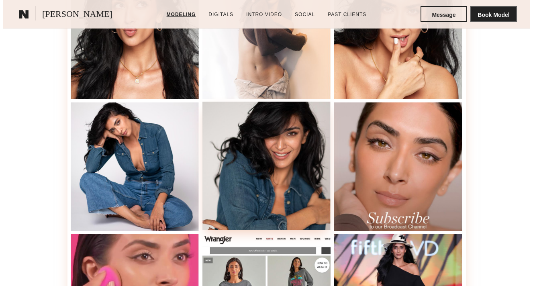
click at [262, 187] on div at bounding box center [267, 166] width 129 height 129
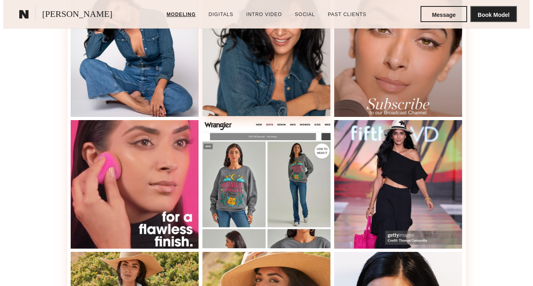
scroll to position [647, 0]
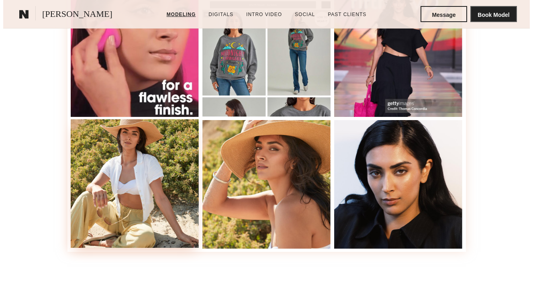
click at [135, 177] on div at bounding box center [135, 183] width 129 height 129
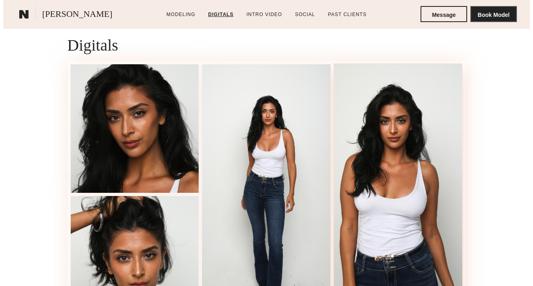
scroll to position [961, 0]
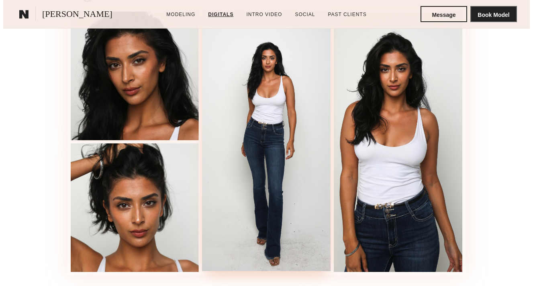
click at [283, 179] on div at bounding box center [266, 141] width 129 height 260
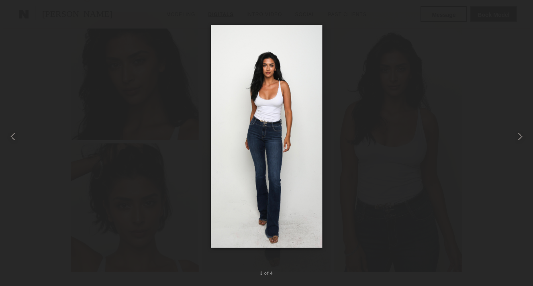
click at [21, 19] on div at bounding box center [18, 18] width 13 height 13
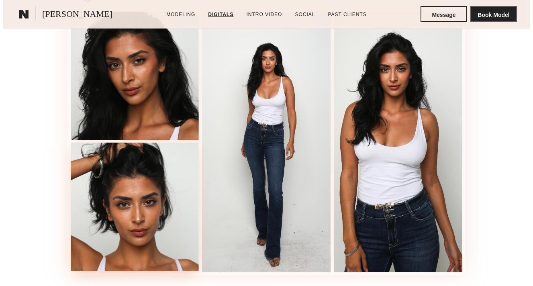
click at [149, 176] on div at bounding box center [135, 207] width 129 height 129
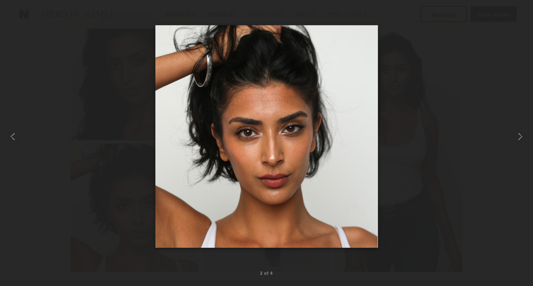
click at [18, 20] on div at bounding box center [18, 18] width 13 height 13
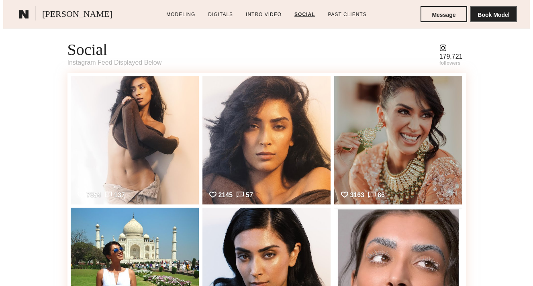
scroll to position [1547, 0]
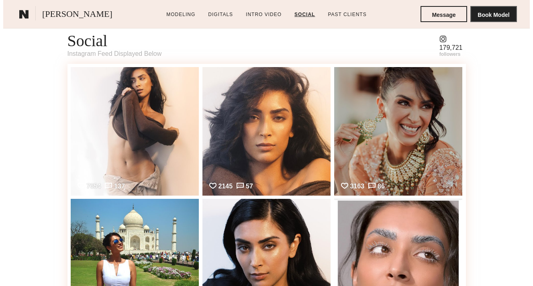
click at [447, 56] on div "followers" at bounding box center [451, 54] width 23 height 6
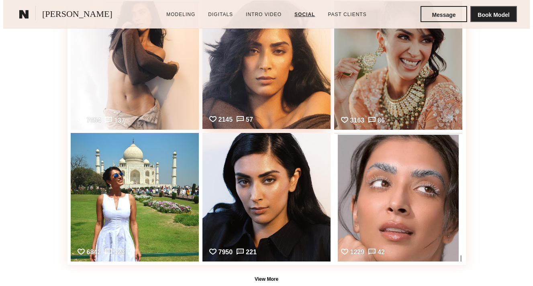
scroll to position [1728, 0]
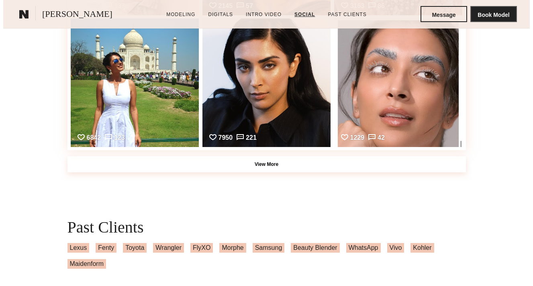
click at [285, 172] on button "View More" at bounding box center [267, 164] width 399 height 16
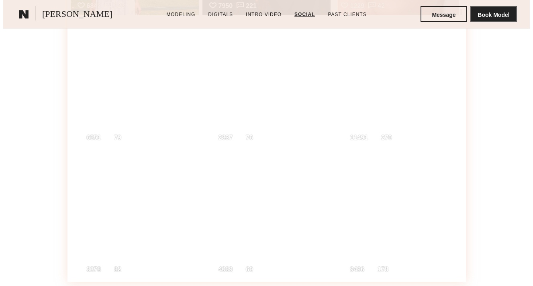
scroll to position [1913, 0]
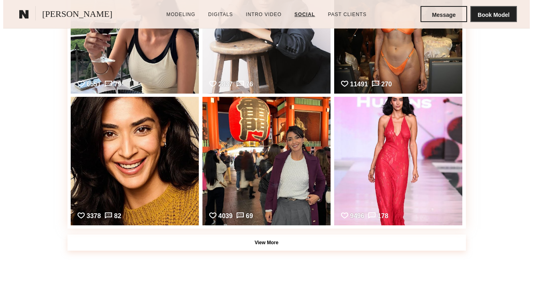
click at [273, 247] on button "View More" at bounding box center [267, 243] width 399 height 16
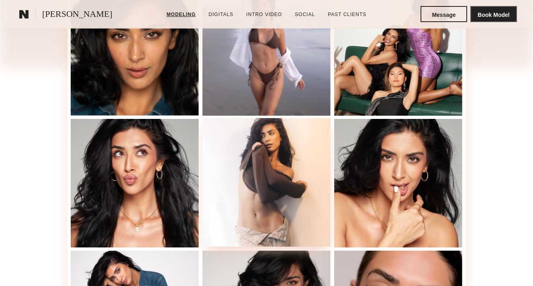
scroll to position [247, 0]
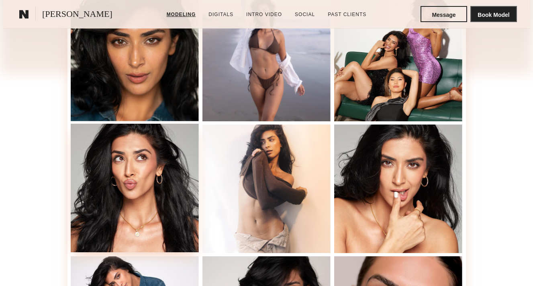
click at [164, 200] on div at bounding box center [135, 188] width 129 height 129
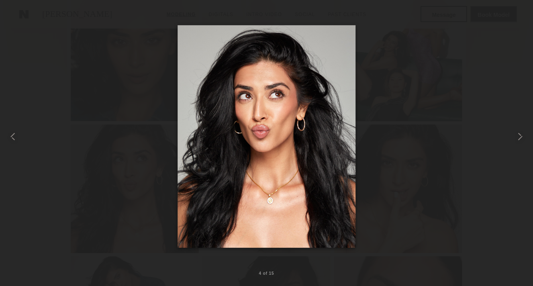
click at [18, 19] on div at bounding box center [18, 18] width 13 height 13
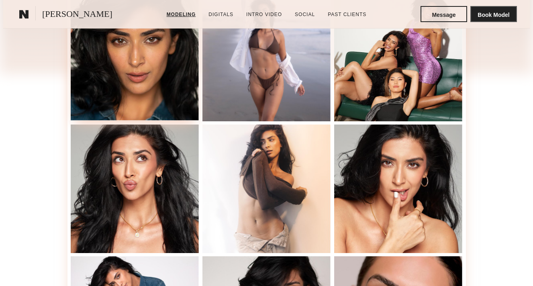
click at [92, 95] on div at bounding box center [135, 56] width 129 height 129
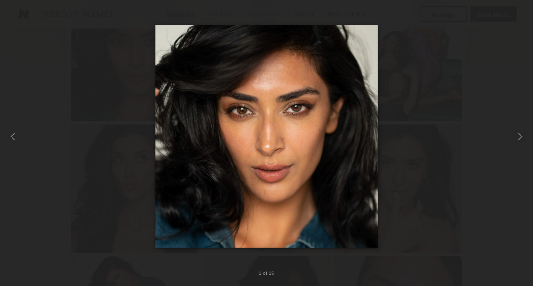
click at [25, 16] on div at bounding box center [18, 18] width 13 height 13
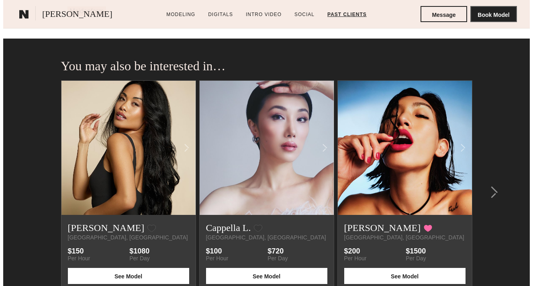
scroll to position [2383, 0]
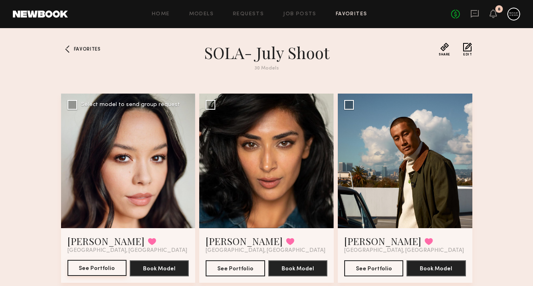
click at [97, 268] on button "See Portfolio" at bounding box center [97, 268] width 59 height 16
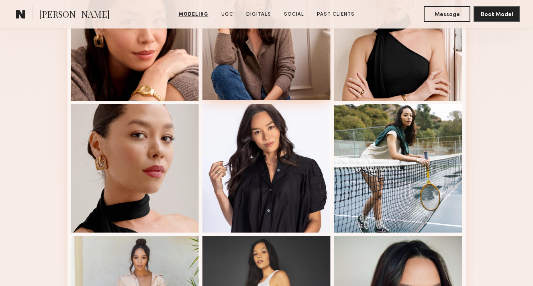
scroll to position [284, 0]
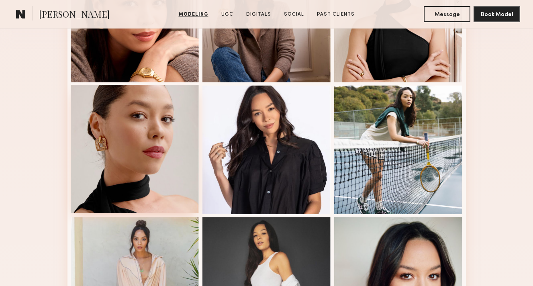
click at [176, 154] on div at bounding box center [135, 149] width 129 height 129
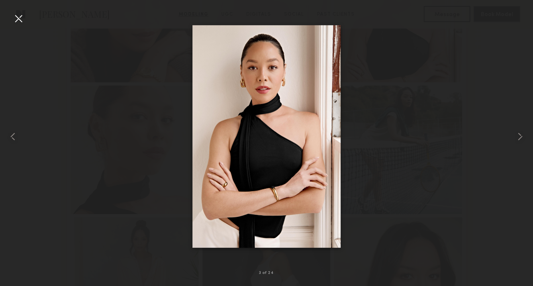
click at [17, 18] on div at bounding box center [18, 18] width 13 height 13
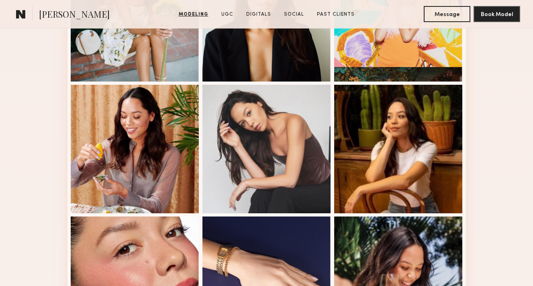
scroll to position [748, 0]
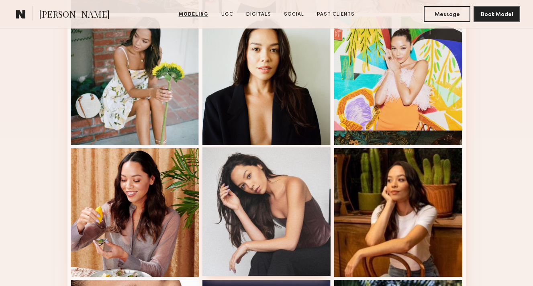
click at [254, 171] on div at bounding box center [267, 212] width 129 height 129
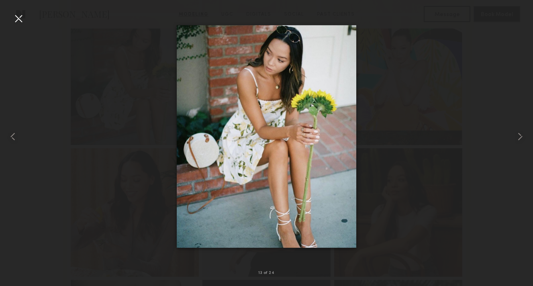
click at [21, 20] on div at bounding box center [18, 18] width 13 height 13
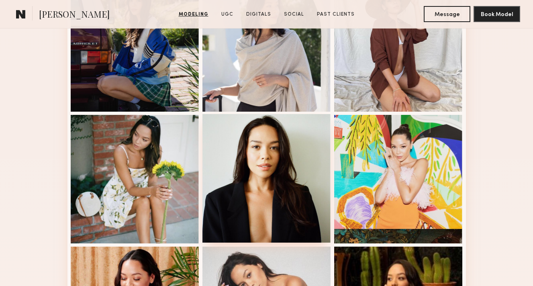
scroll to position [601, 0]
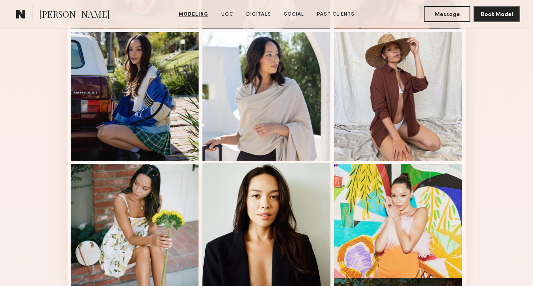
click at [264, 196] on div at bounding box center [267, 227] width 129 height 129
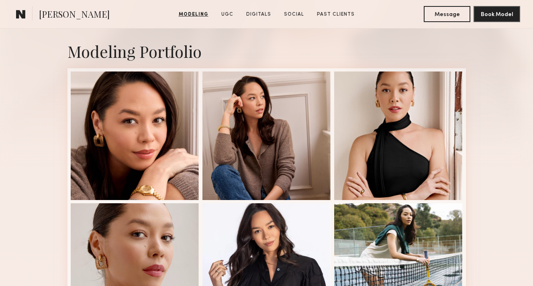
scroll to position [311, 0]
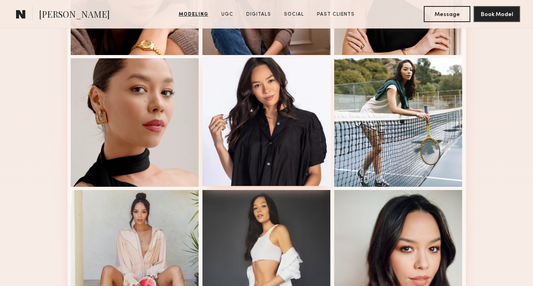
click at [293, 168] on div at bounding box center [267, 121] width 129 height 129
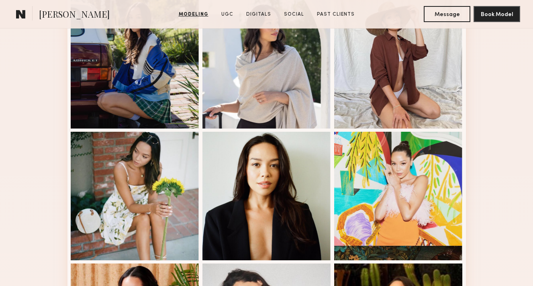
scroll to position [633, 0]
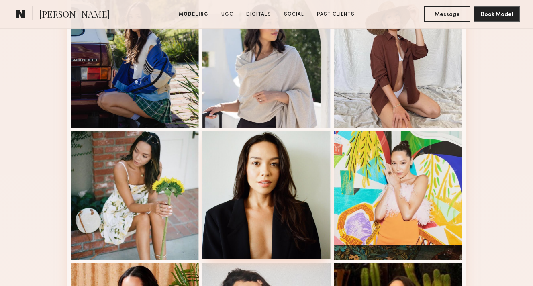
click at [269, 211] on div at bounding box center [267, 195] width 129 height 129
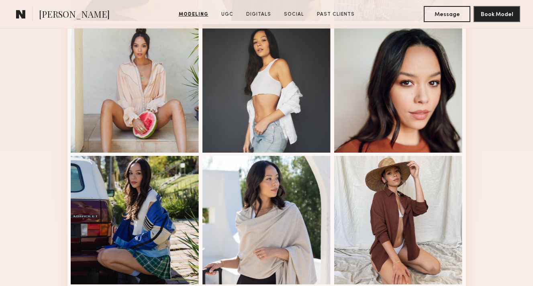
scroll to position [539, 0]
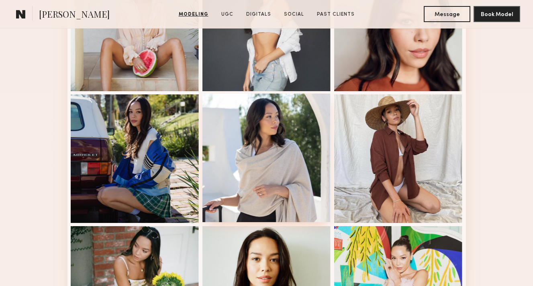
click at [272, 196] on div at bounding box center [267, 158] width 129 height 129
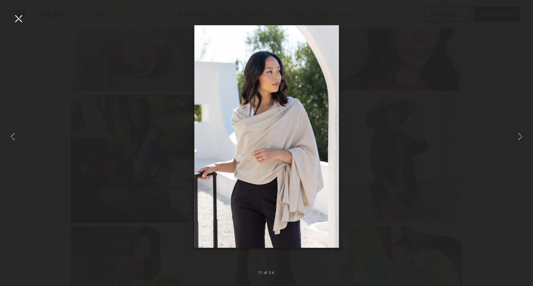
click at [21, 17] on div at bounding box center [18, 18] width 13 height 13
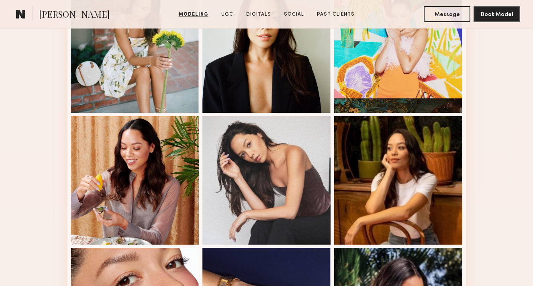
scroll to position [832, 0]
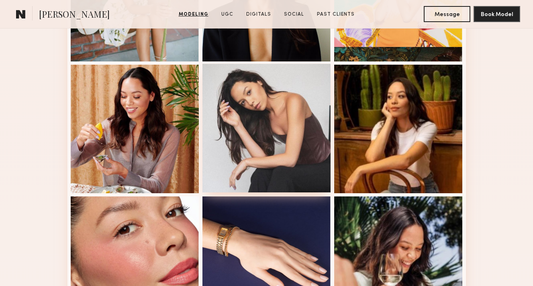
click at [297, 134] on div at bounding box center [267, 128] width 129 height 129
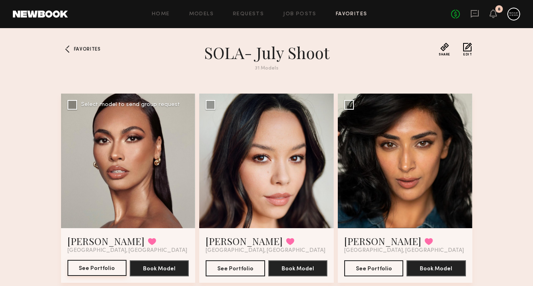
click at [96, 264] on button "See Portfolio" at bounding box center [97, 268] width 59 height 16
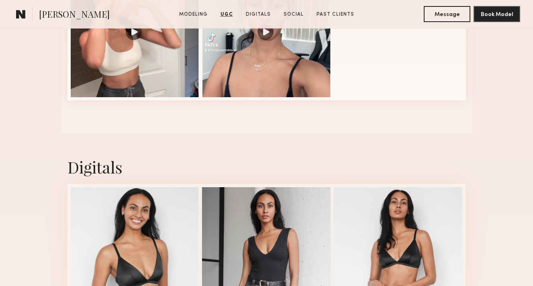
scroll to position [1044, 0]
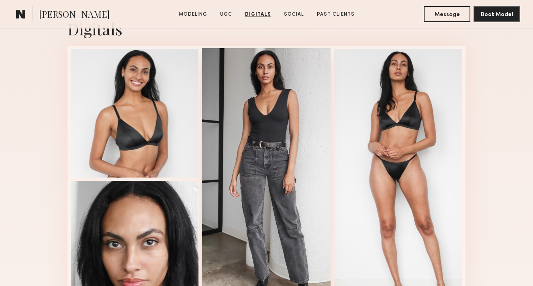
click at [288, 153] on div at bounding box center [266, 178] width 129 height 260
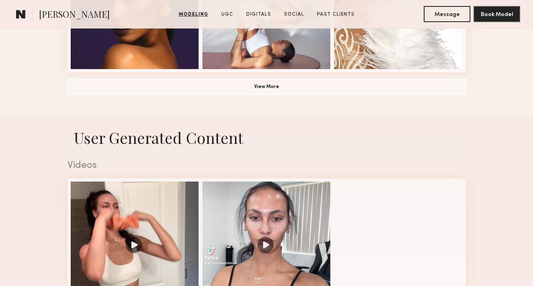
scroll to position [689, 0]
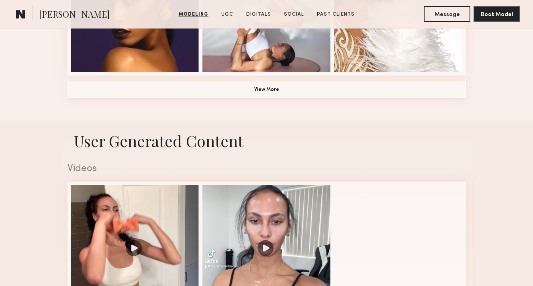
click at [285, 94] on button "View More" at bounding box center [267, 90] width 399 height 16
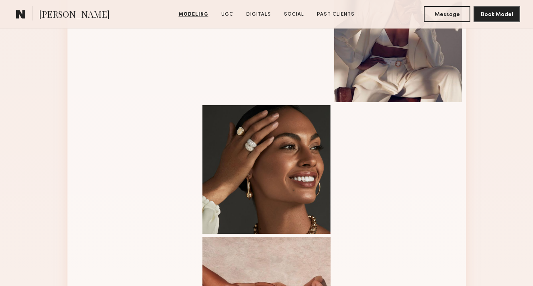
scroll to position [790, 0]
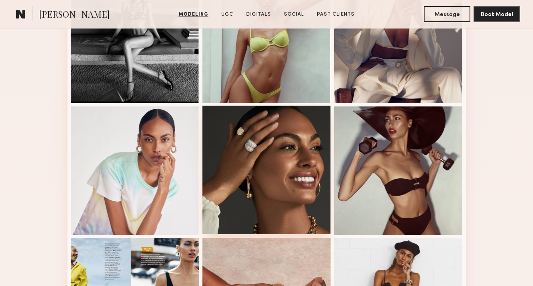
click at [270, 127] on div at bounding box center [267, 170] width 129 height 129
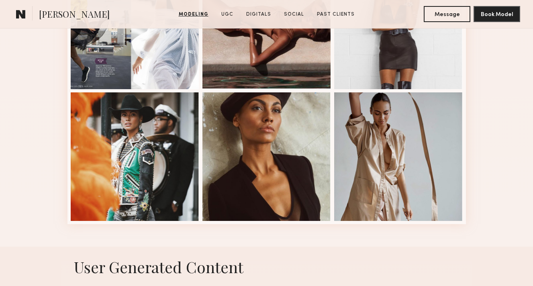
scroll to position [1089, 0]
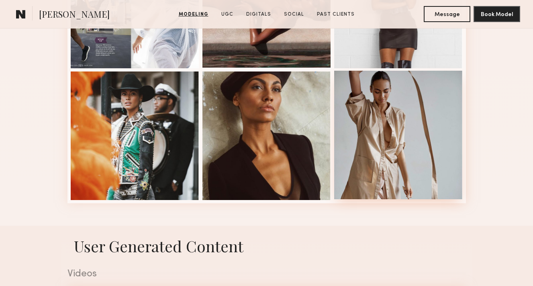
click at [402, 164] on div at bounding box center [398, 135] width 129 height 129
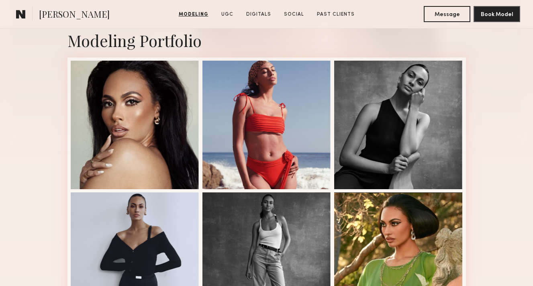
scroll to position [179, 0]
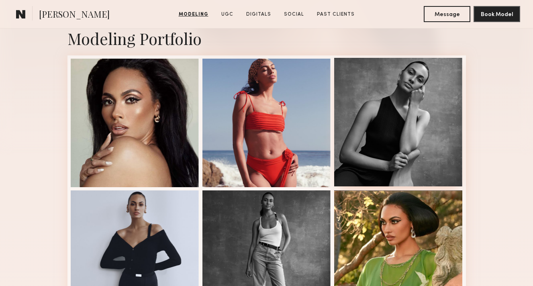
click at [383, 141] on div at bounding box center [398, 122] width 129 height 129
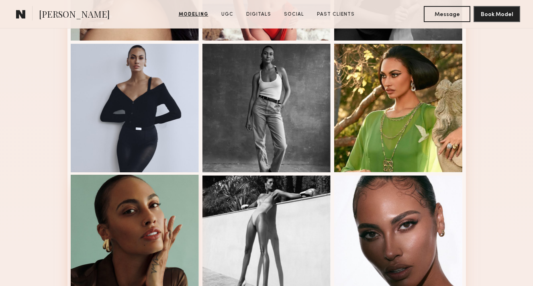
scroll to position [329, 0]
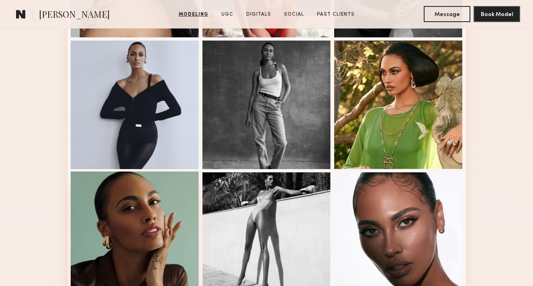
click at [147, 237] on div at bounding box center [135, 236] width 129 height 129
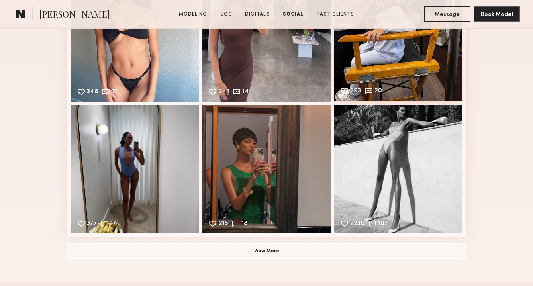
scroll to position [2009, 0]
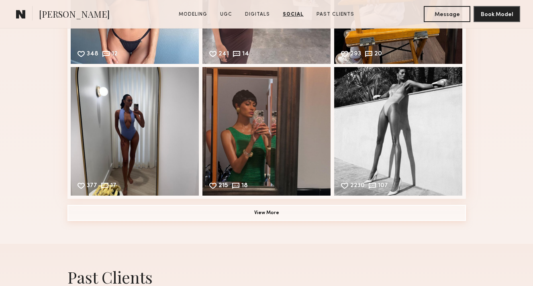
click at [322, 214] on button "View More" at bounding box center [267, 213] width 399 height 16
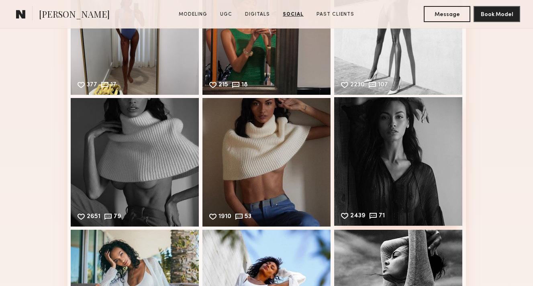
scroll to position [2217, 0]
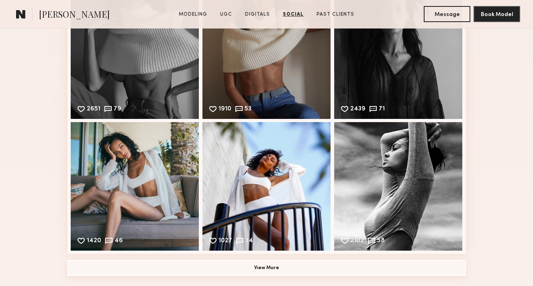
click at [288, 262] on button "View More" at bounding box center [267, 268] width 399 height 16
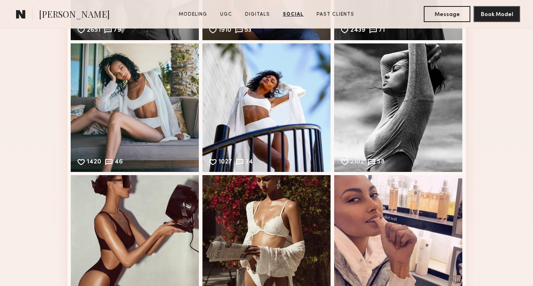
scroll to position [2262, 0]
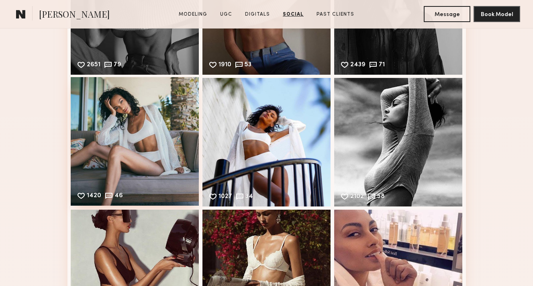
click at [179, 173] on div "1420 46 Likes & comments displayed to show model’s engagement" at bounding box center [135, 141] width 129 height 129
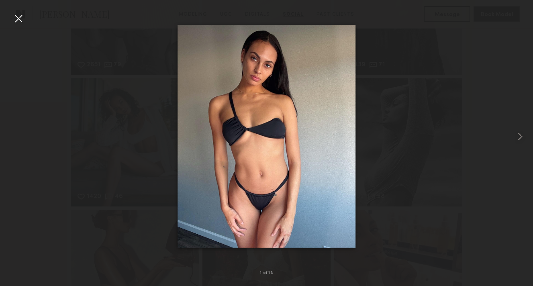
click at [23, 16] on div at bounding box center [18, 18] width 13 height 13
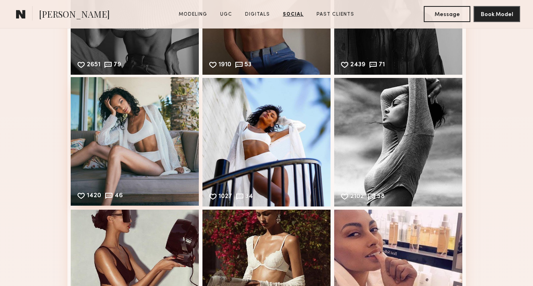
scroll to position [2563, 0]
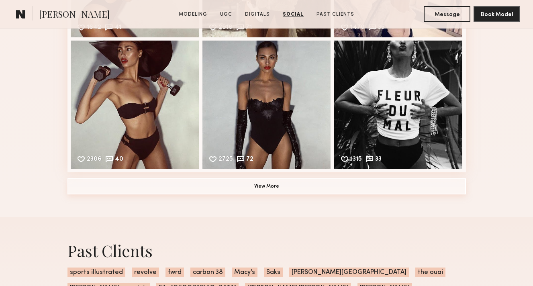
click at [176, 179] on button "View More" at bounding box center [267, 186] width 399 height 16
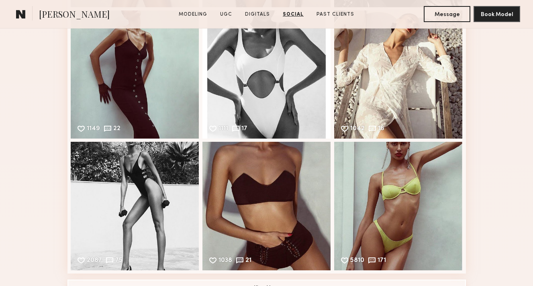
scroll to position [2797, 0]
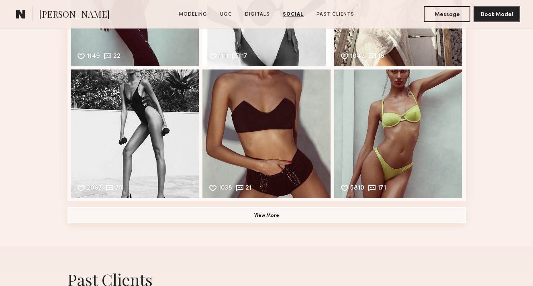
click at [176, 208] on button "View More" at bounding box center [267, 215] width 399 height 16
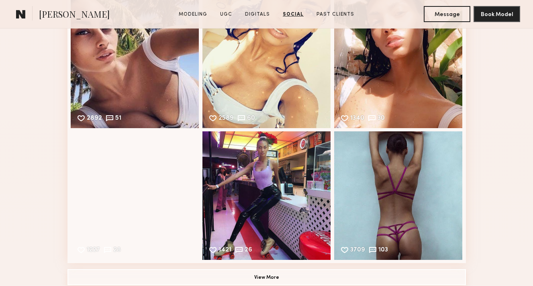
scroll to position [3182, 0]
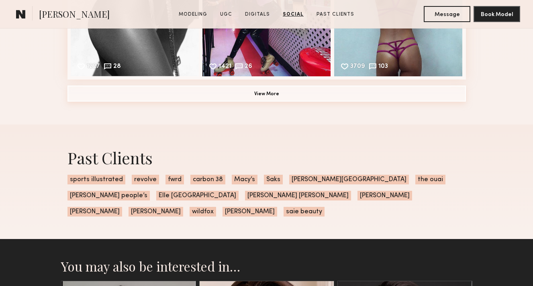
click at [256, 95] on button "View More" at bounding box center [267, 94] width 399 height 16
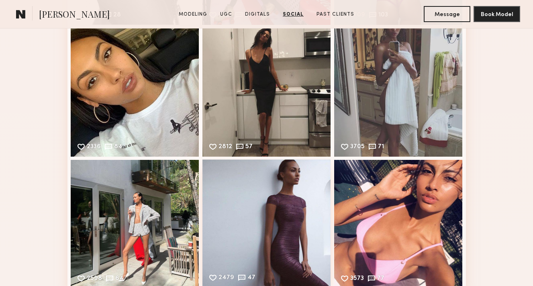
scroll to position [3311, 0]
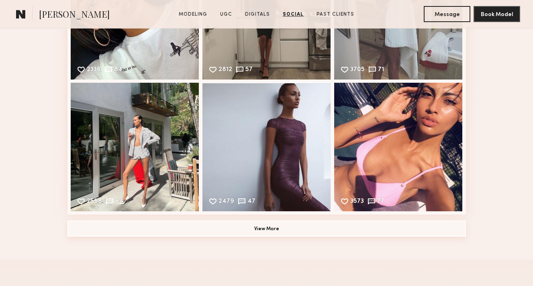
click at [216, 226] on button "View More" at bounding box center [267, 229] width 399 height 16
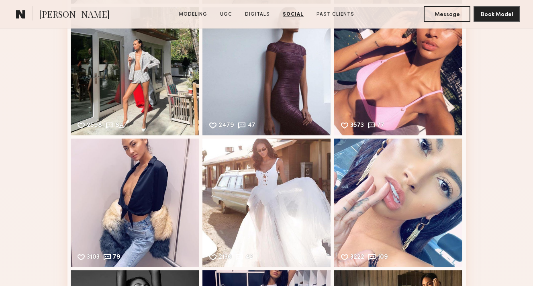
scroll to position [3490, 0]
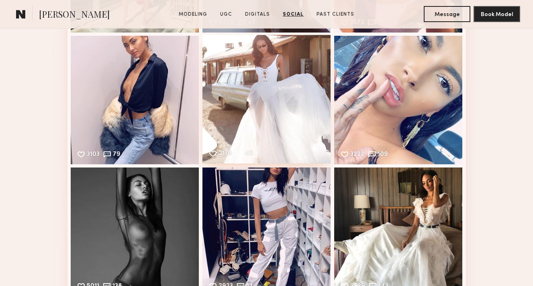
click at [251, 141] on div "2130 42 Likes & comments displayed to show model’s engagement" at bounding box center [267, 99] width 129 height 129
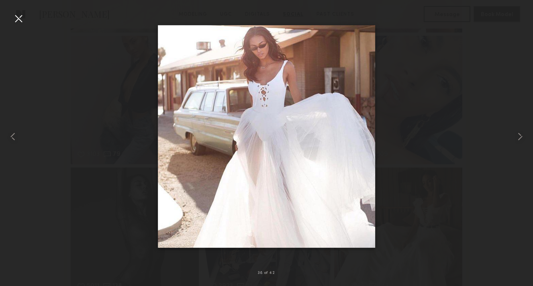
click at [21, 20] on div at bounding box center [18, 18] width 13 height 13
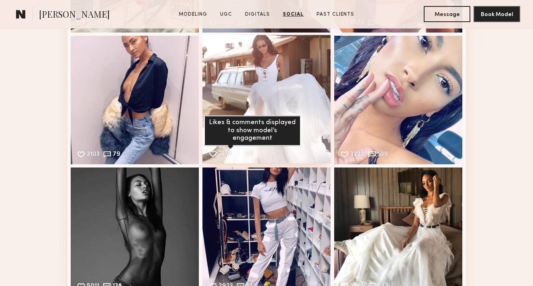
scroll to position [3708, 0]
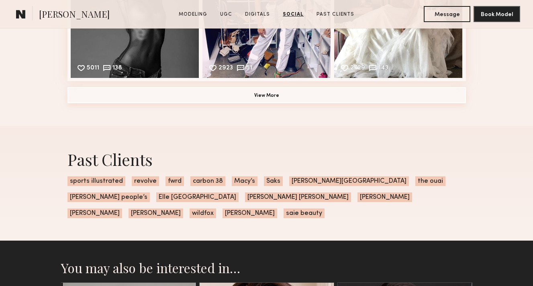
click at [248, 100] on button "View More" at bounding box center [267, 95] width 399 height 16
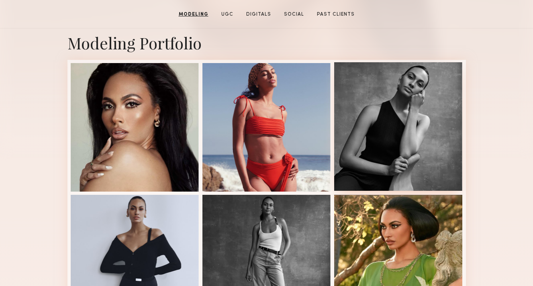
scroll to position [250, 0]
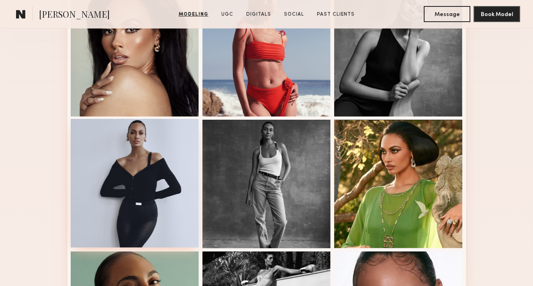
click at [134, 186] on div at bounding box center [135, 183] width 129 height 129
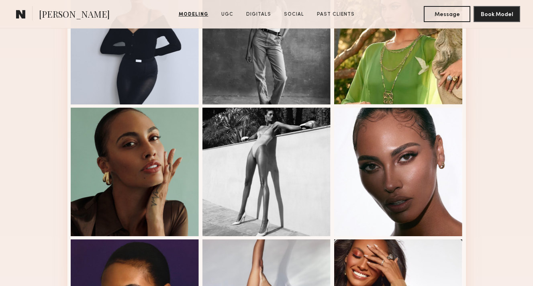
scroll to position [411, 0]
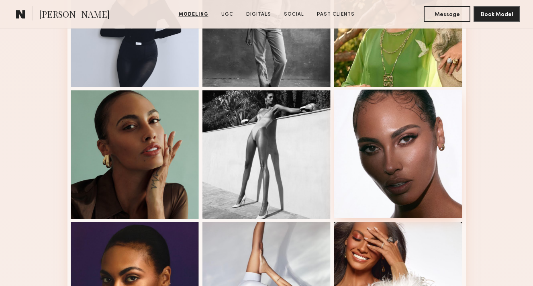
click at [439, 139] on div at bounding box center [398, 154] width 129 height 129
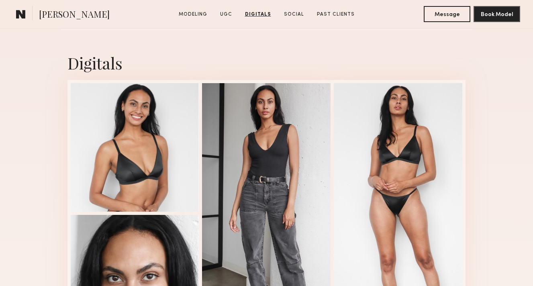
scroll to position [1655, 0]
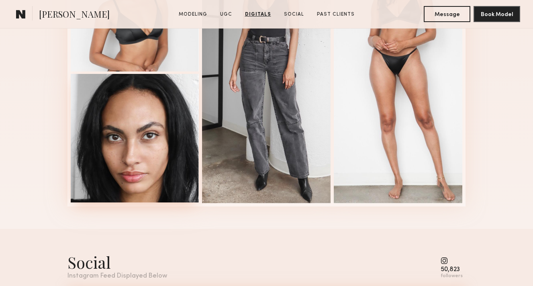
click at [191, 158] on div at bounding box center [135, 138] width 129 height 129
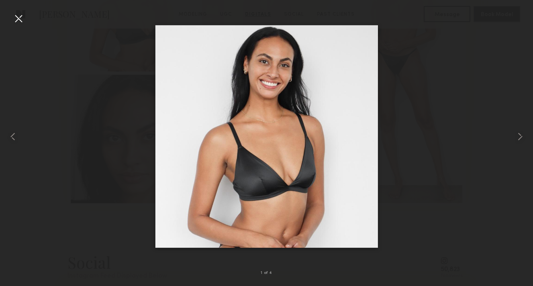
click at [18, 16] on div at bounding box center [18, 18] width 13 height 13
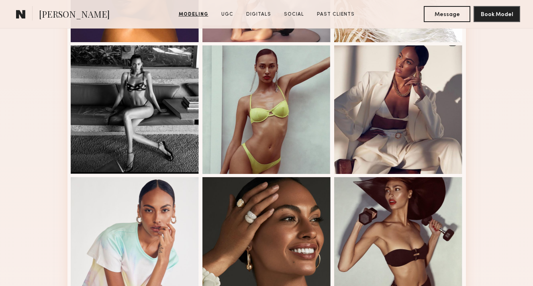
scroll to position [709, 0]
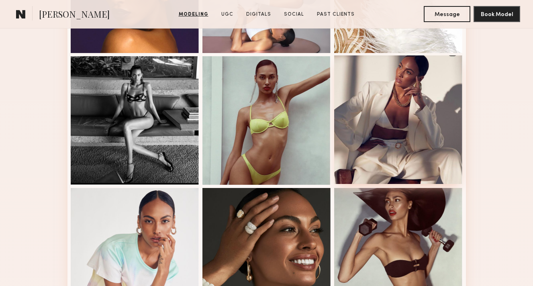
click at [399, 99] on div at bounding box center [398, 119] width 129 height 129
